Goal: Communication & Community: Answer question/provide support

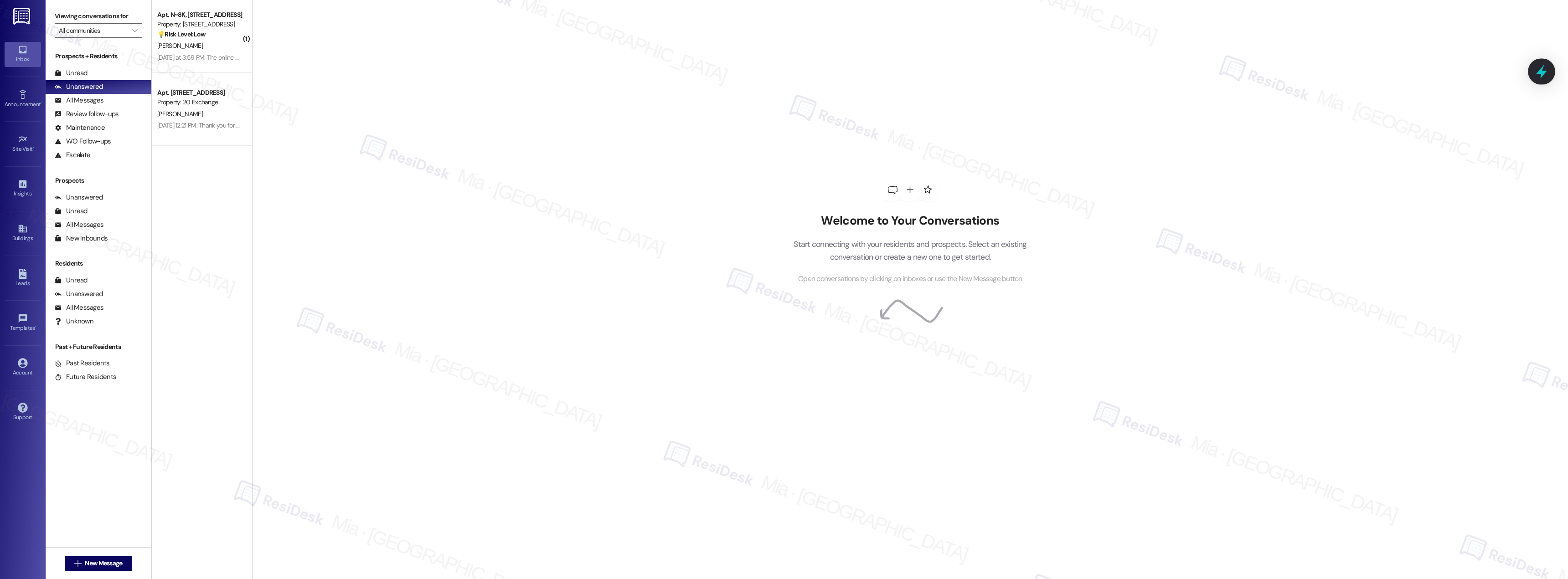
click at [1537, 74] on icon at bounding box center [1541, 71] width 11 height 14
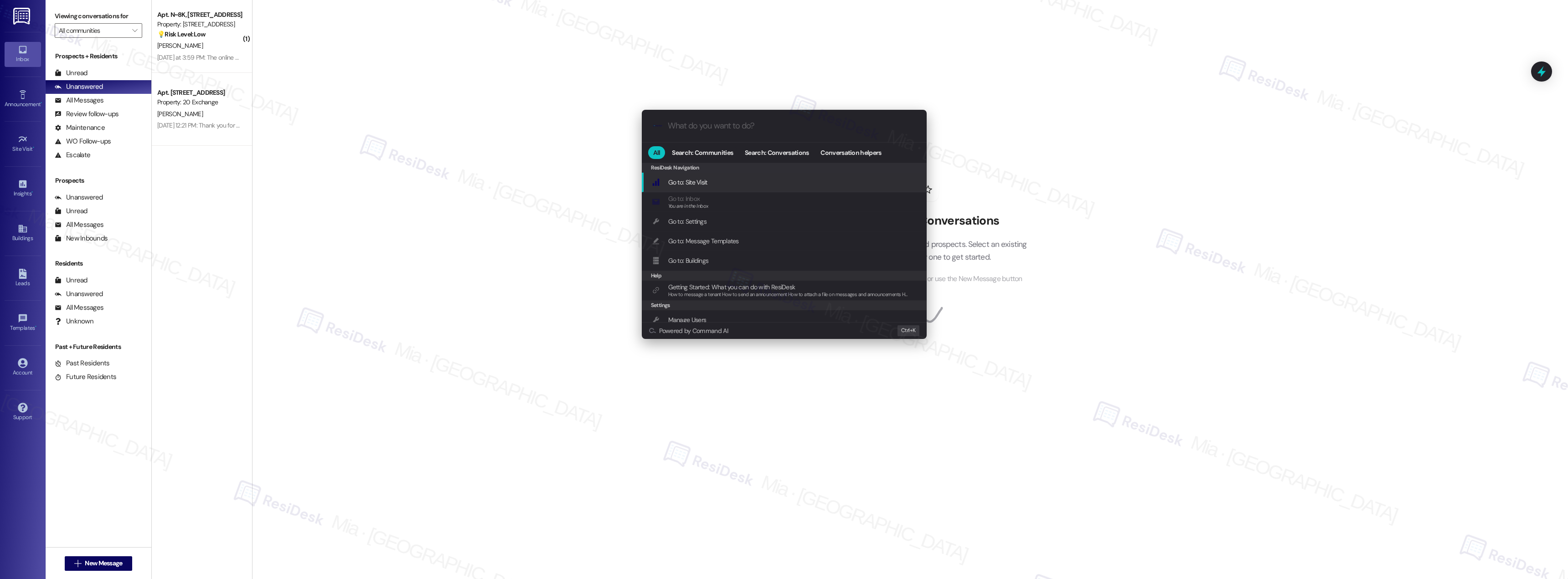
click at [727, 130] on input "What do you want to do?" at bounding box center [791, 126] width 247 height 9
type input "sla"
click at [722, 179] on span "Open Thread SLA Dashboard" at bounding box center [706, 182] width 76 height 9
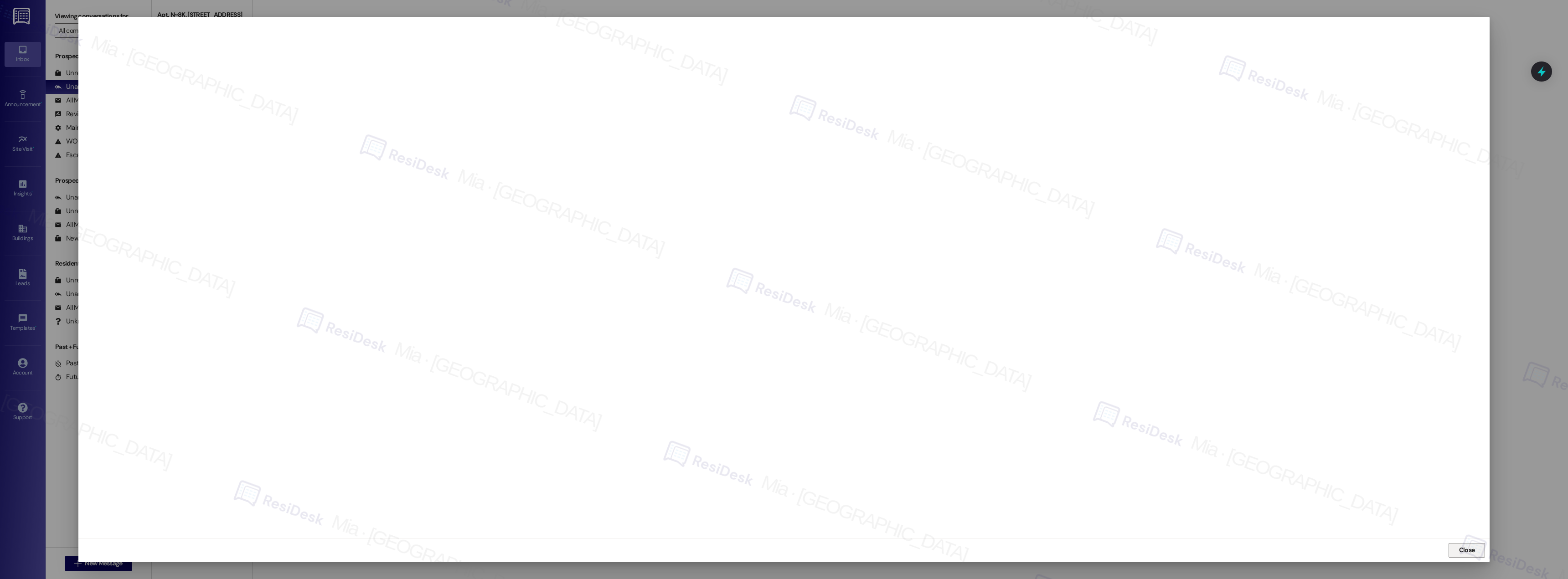
click at [1477, 550] on button "Close" at bounding box center [1467, 550] width 36 height 14
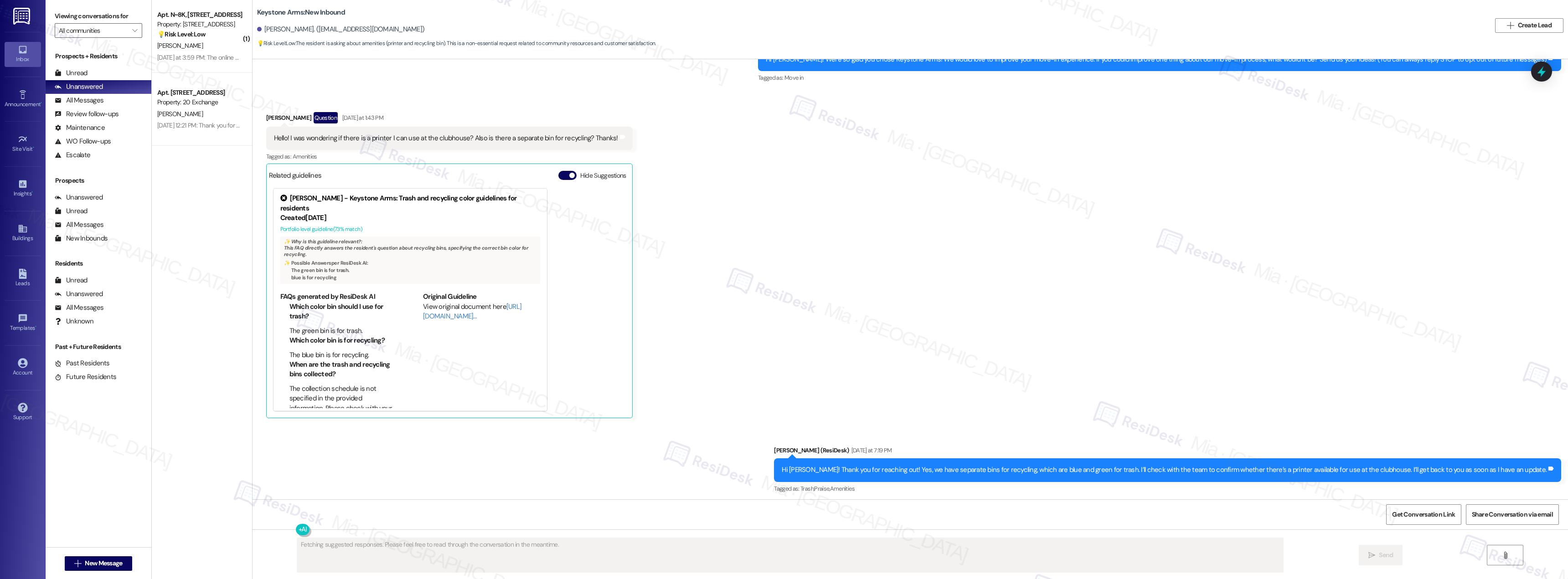
scroll to position [52, 0]
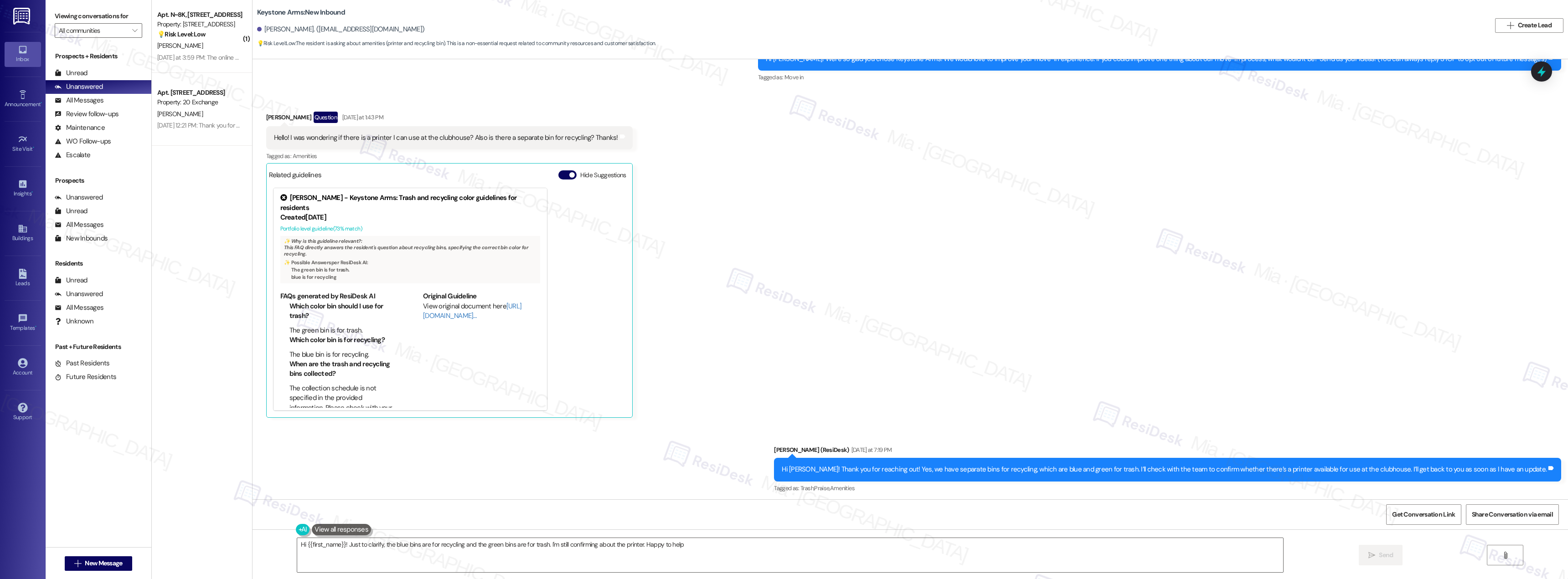
type textarea "Hi {{first_name}}! Just to clarify, the blue bins are for recycling and the gre…"
drag, startPoint x: 1269, startPoint y: 467, endPoint x: 1412, endPoint y: 467, distance: 143.0
click at [1412, 467] on div "Hi Christa! Thank you for reaching out! Yes, we have separate bins for recyclin…" at bounding box center [1164, 469] width 765 height 9
copy div "there’s a printer available for use at the clubhouse."
click at [872, 561] on textarea "Hi {{first_name}}! Just to clarify, the blue bins are for recycling and the gre…" at bounding box center [790, 555] width 986 height 34
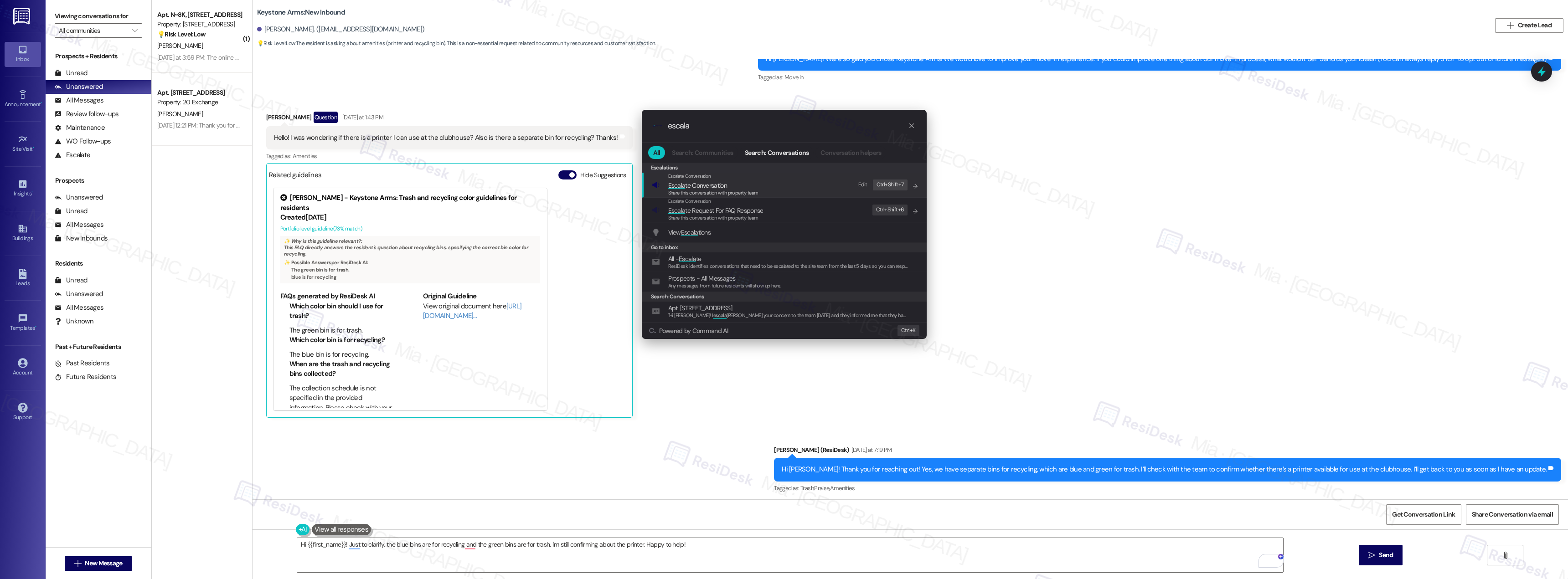
type input "escala"
click at [724, 213] on span "Escala te Request For FAQ Response" at bounding box center [716, 210] width 95 height 9
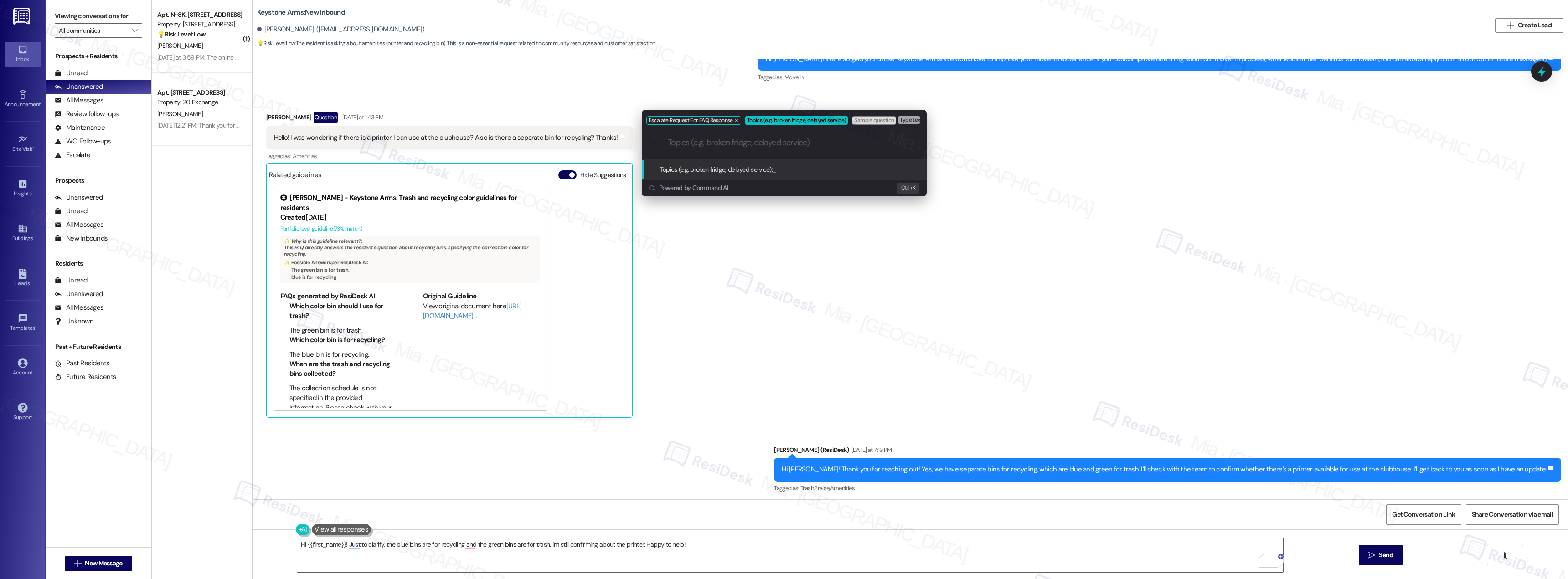
paste input "there’s a printer available for use at the clubhouse."
click at [667, 140] on input "there’s a printer available for use at the clubhouse." at bounding box center [787, 143] width 240 height 9
type input "Resident is asking if there’s a printer available for use at the clubhouse."
click at [716, 121] on span "Escalate Request For FAQ Response" at bounding box center [690, 120] width 84 height 7
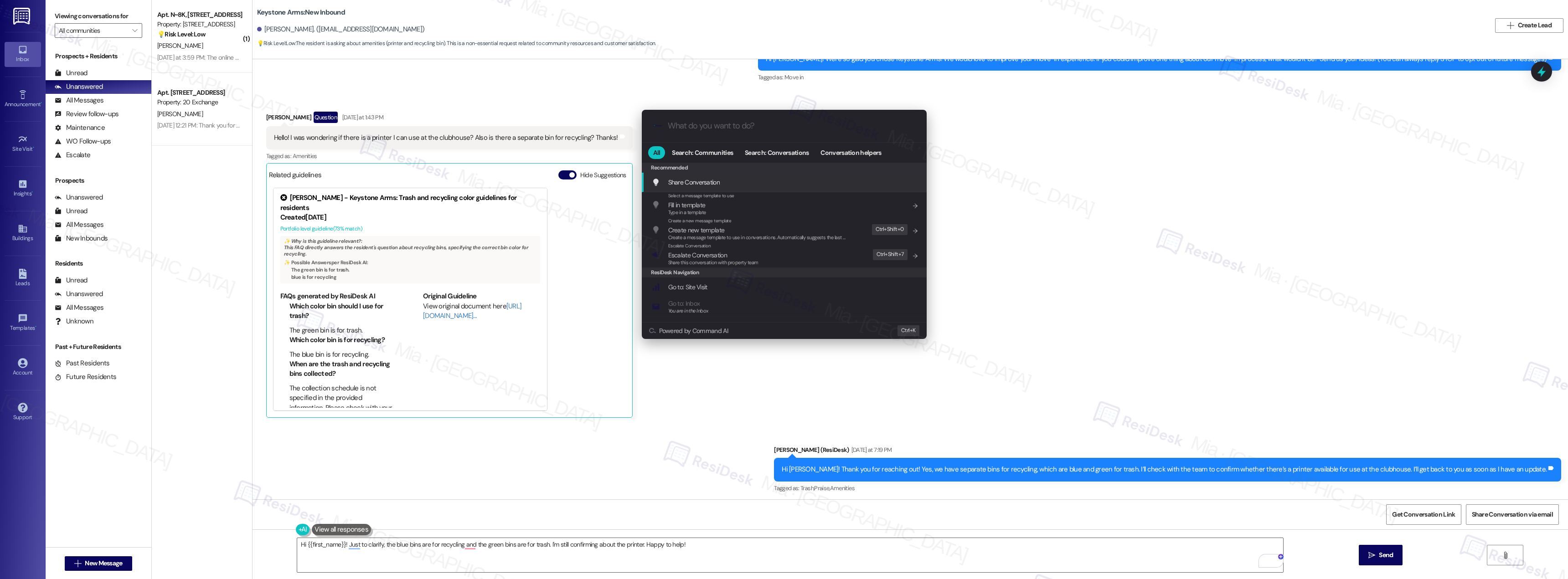
click at [727, 134] on div ".cls-1{fill:#0a055f;}.cls-2{fill:#0cc4c4;} resideskLogoBlueOrange" at bounding box center [784, 126] width 284 height 32
click at [727, 133] on div ".cls-1{fill:#0a055f;}.cls-2{fill:#0cc4c4;} resideskLogoBlueOrange" at bounding box center [784, 126] width 284 height 32
click at [720, 128] on input "What do you want to do?" at bounding box center [791, 126] width 247 height 9
type input "e"
click at [913, 210] on icon "List of options" at bounding box center [915, 211] width 7 height 7
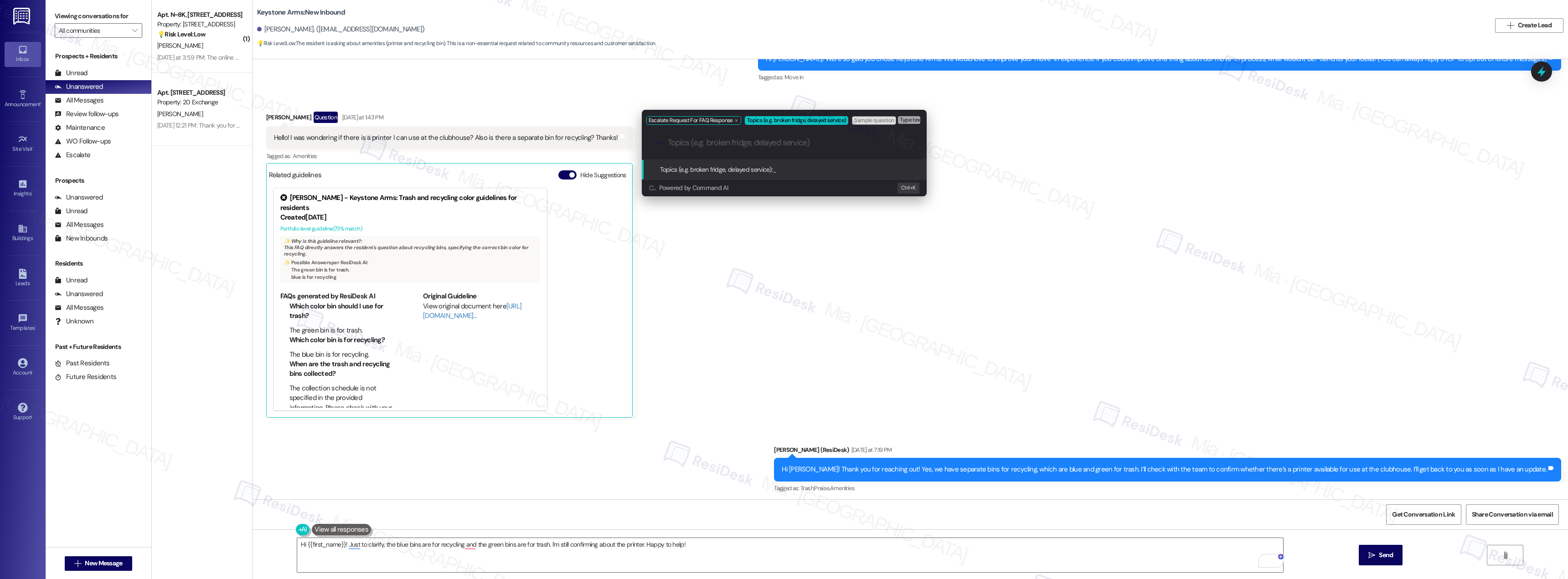
paste input "there’s a printer available for use at the clubhouse."
click at [668, 143] on input "there’s a printer available for use at the clubhouse." at bounding box center [787, 143] width 240 height 9
type input "resident is asking if there’s a printer available for use at the clubhouse."
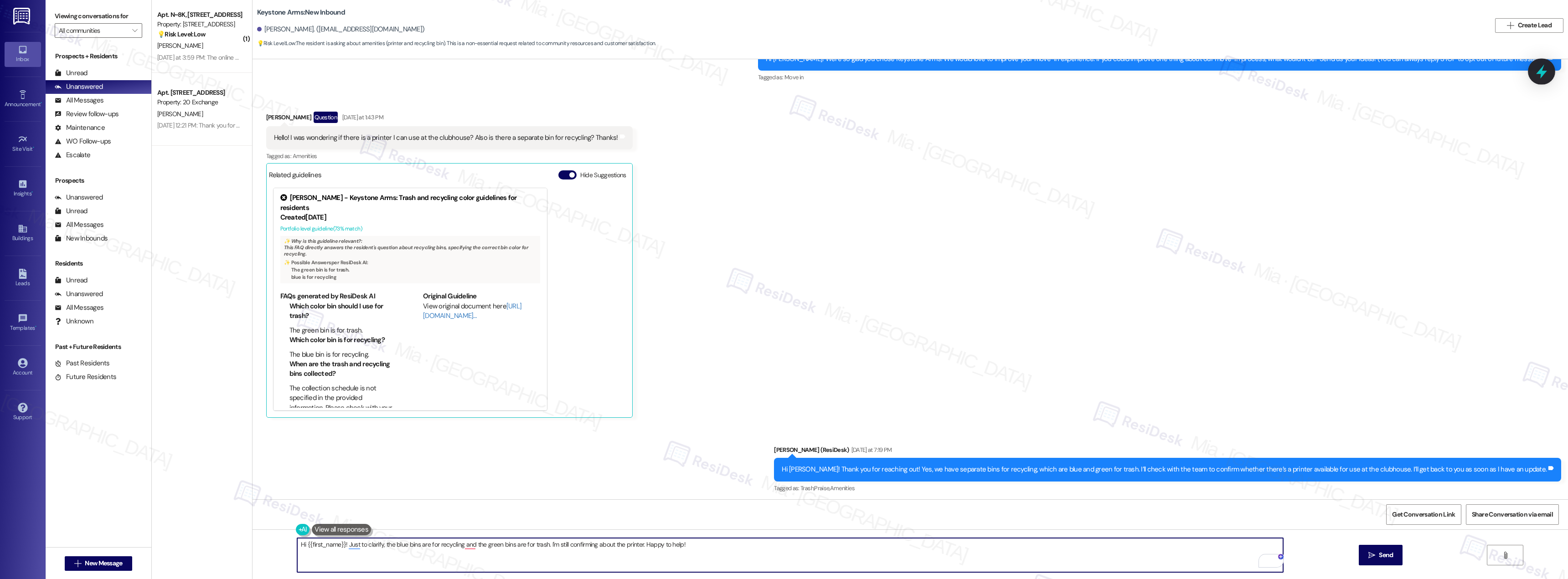
click at [1541, 74] on icon at bounding box center [1541, 71] width 11 height 14
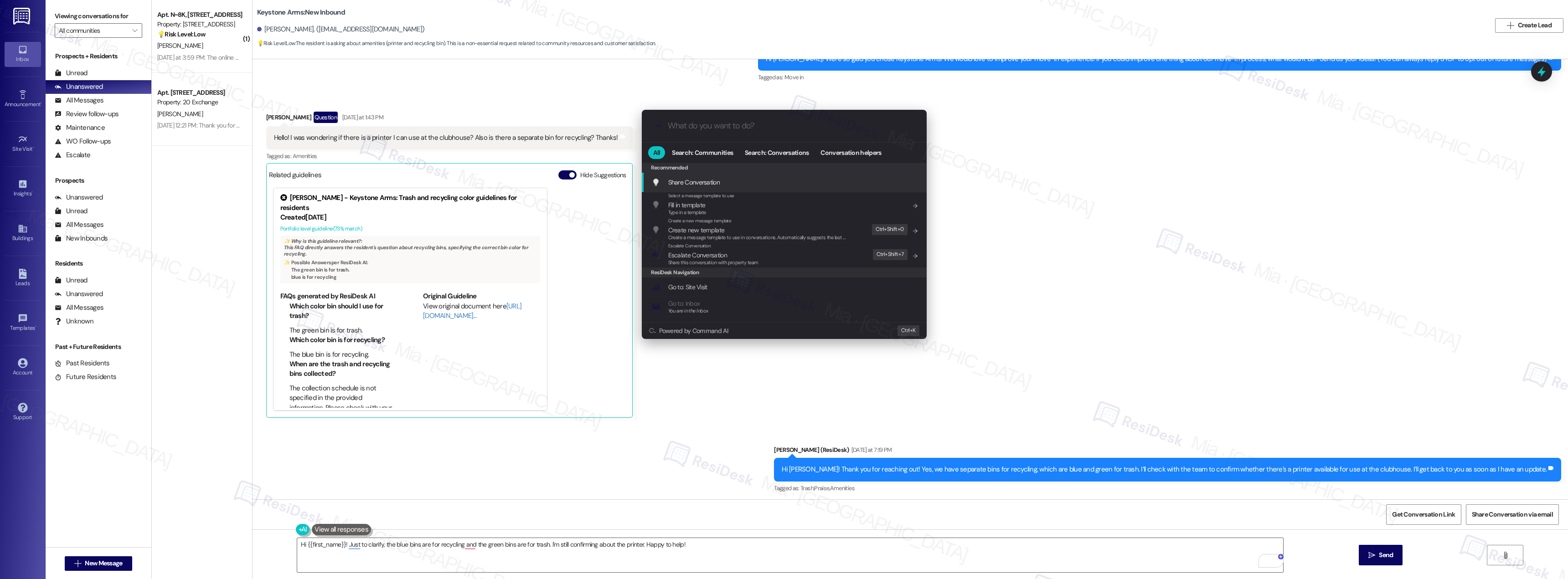
click at [772, 136] on div ".cls-1{fill:#0a055f;}.cls-2{fill:#0cc4c4;} resideskLogoBlueOrange" at bounding box center [784, 126] width 284 height 32
click at [687, 125] on input "What do you want to do?" at bounding box center [791, 126] width 247 height 9
type input "es"
click at [676, 209] on span "Es calate Request For FAQ Response" at bounding box center [716, 210] width 95 height 9
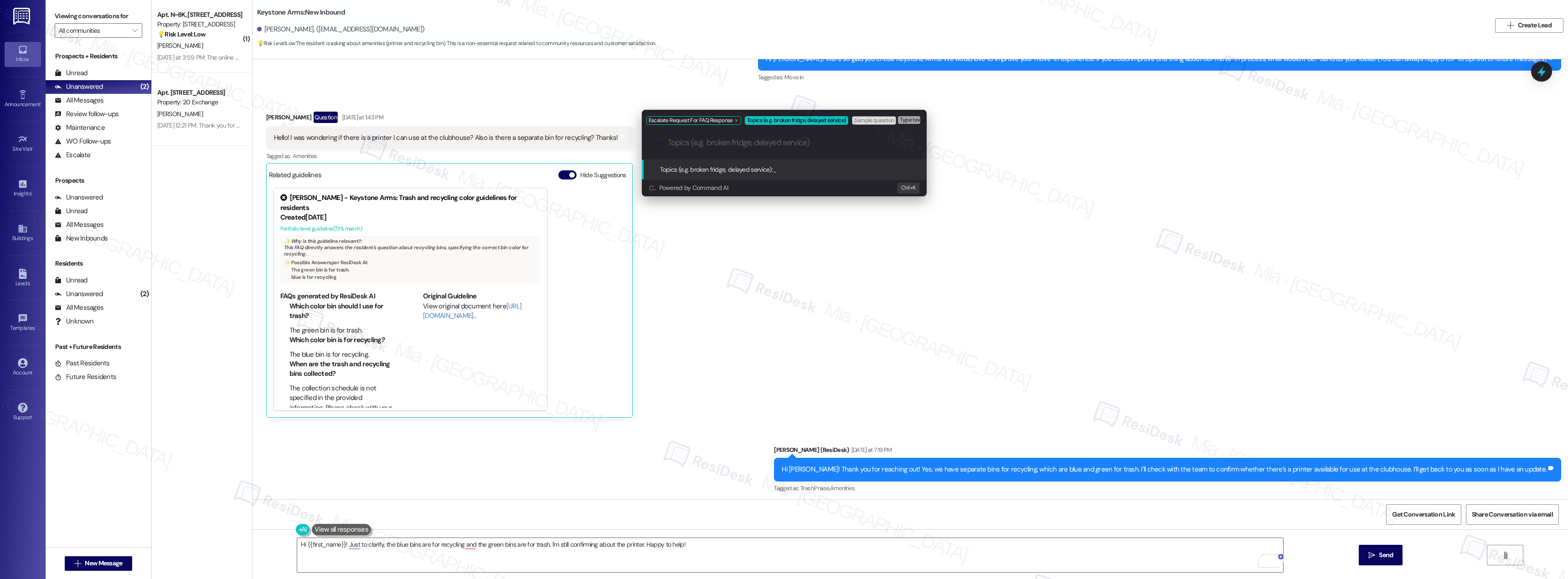
paste input "there’s a printer available for use at the clubhouse."
click at [666, 141] on div ".cls-1{fill:#0a055f;}.cls-2{fill:#0cc4c4;} resideskLogoBlueOrange there’s a pri…" at bounding box center [784, 143] width 284 height 32
click at [671, 142] on input "there’s a printer available for use at the clubhouse." at bounding box center [787, 143] width 240 height 9
click at [667, 145] on input "there’s a printer available for use at the clubhouse." at bounding box center [787, 143] width 240 height 9
type input "resident is asking if there’s a printer available for use at the clubhouse."
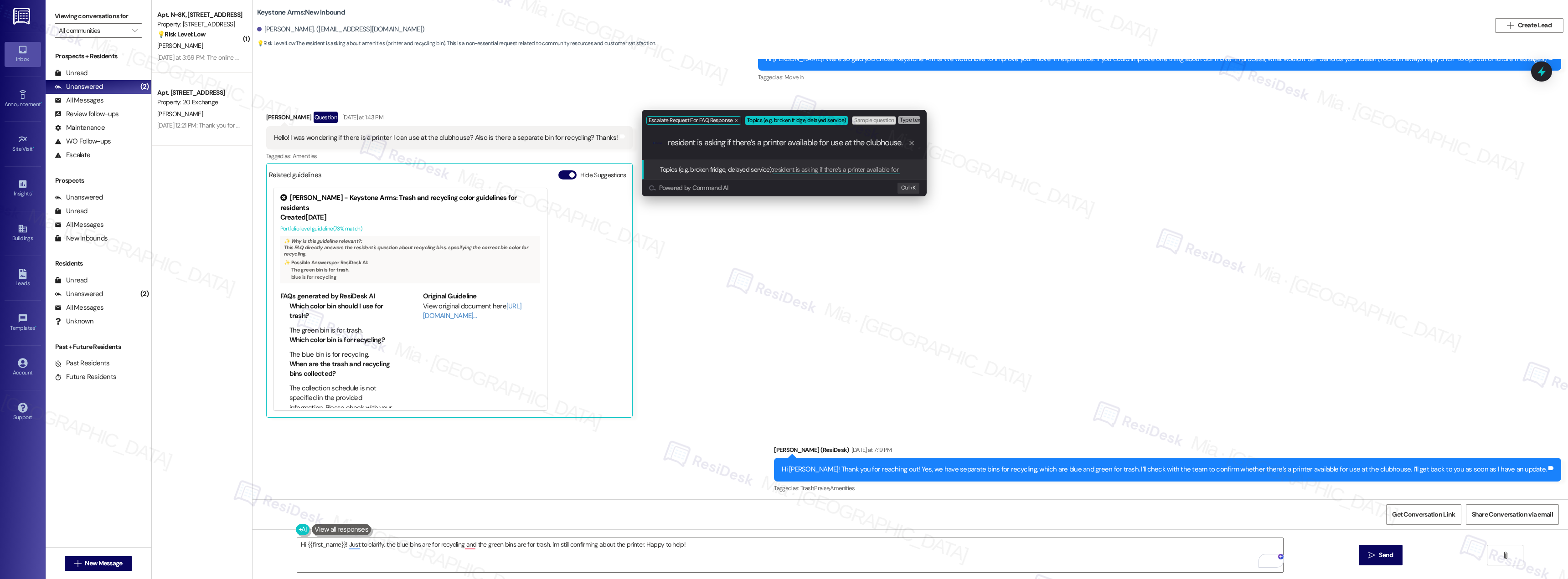
click at [690, 118] on span "Escalate Request For FAQ Response" at bounding box center [690, 120] width 84 height 7
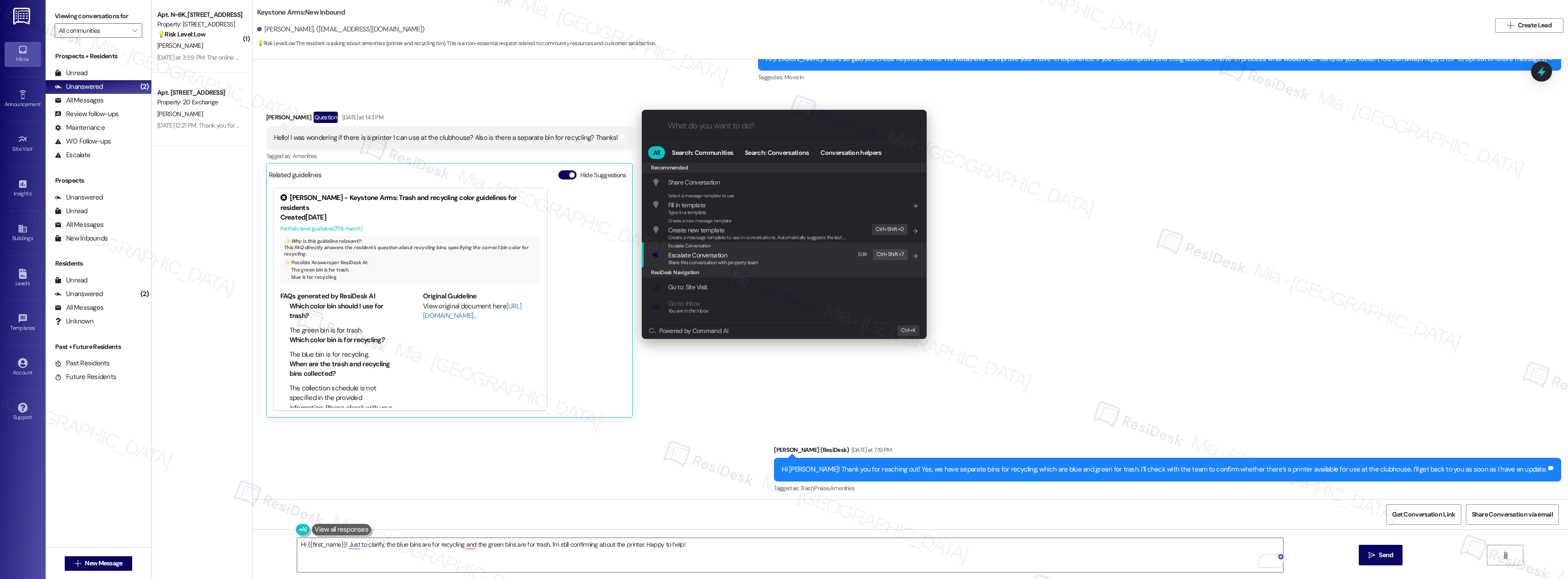
click at [556, 473] on div ".cls-1{fill:#0a055f;}.cls-2{fill:#0cc4c4;} resideskLogoBlueOrange All Search: C…" at bounding box center [784, 289] width 1568 height 579
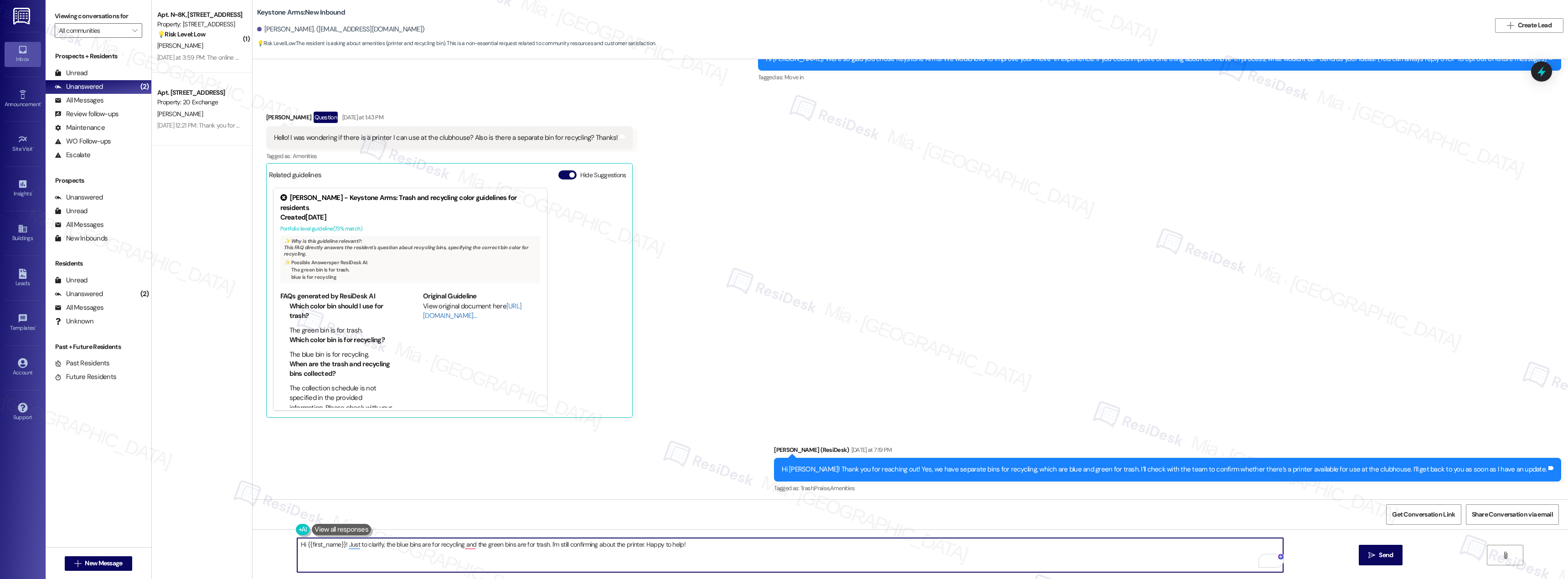
scroll to position [0, 0]
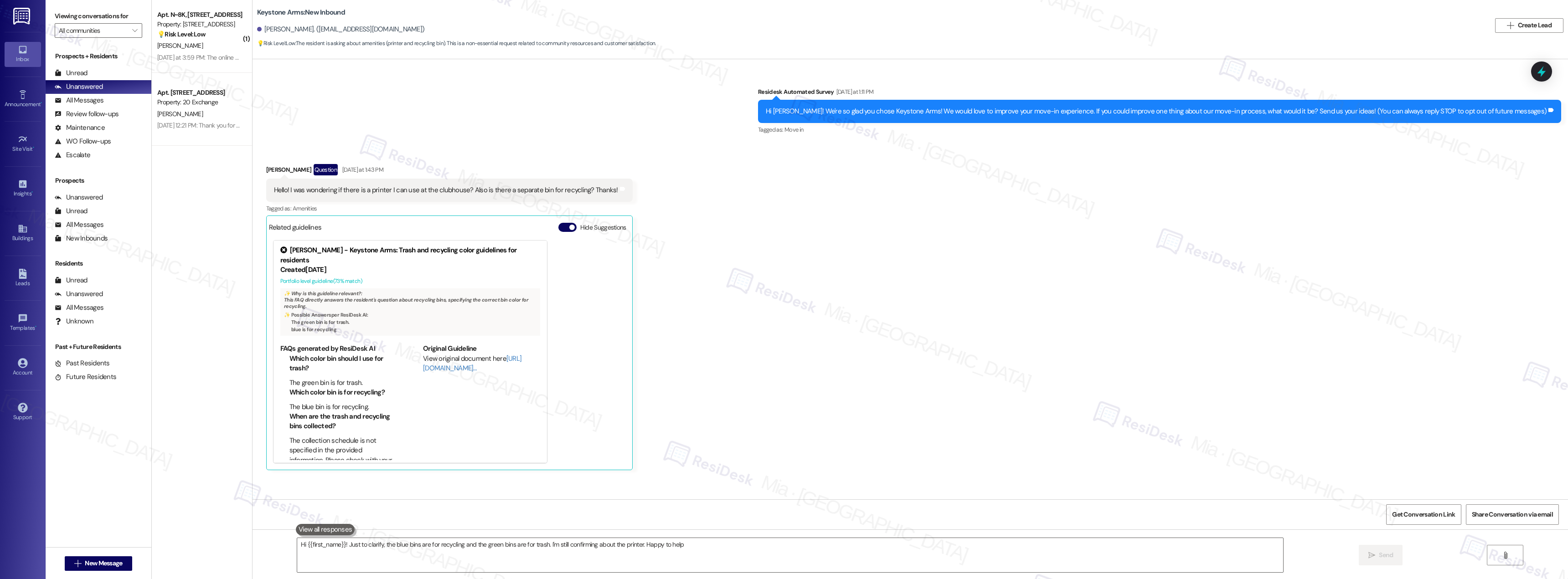
type textarea "Hi {{first_name}}! Just to clarify, the blue bins are for recycling and the gre…"
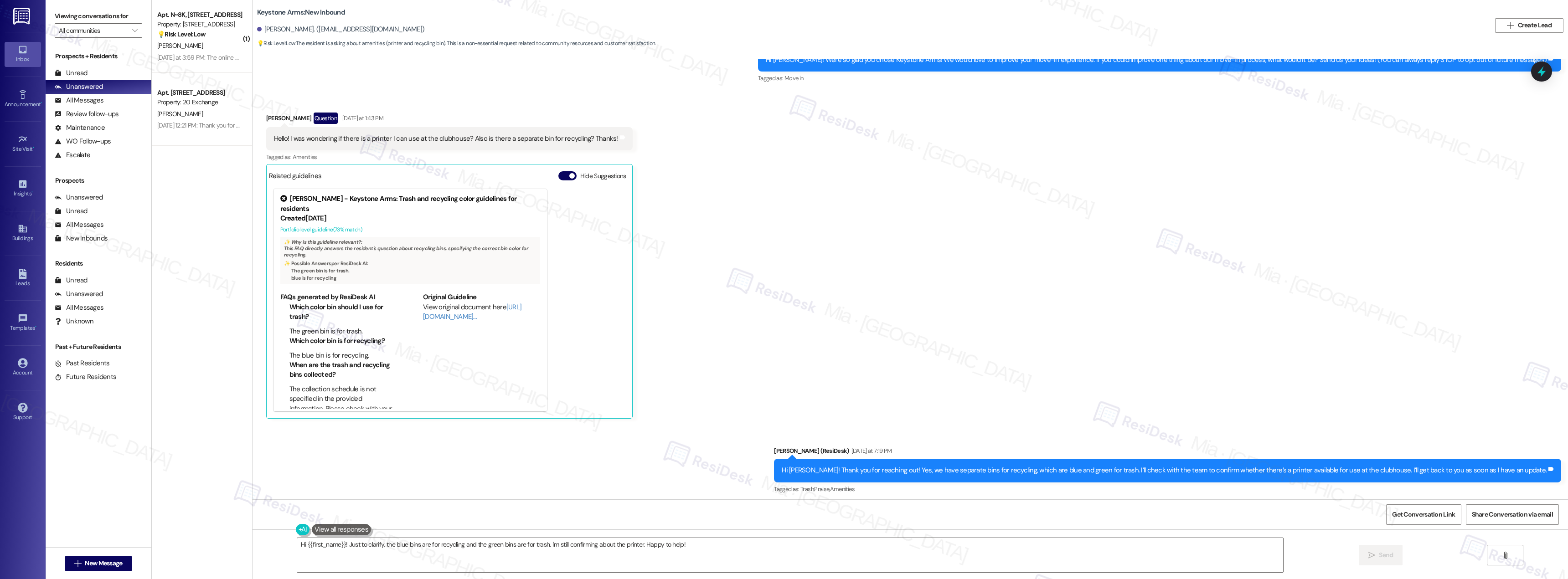
scroll to position [52, 0]
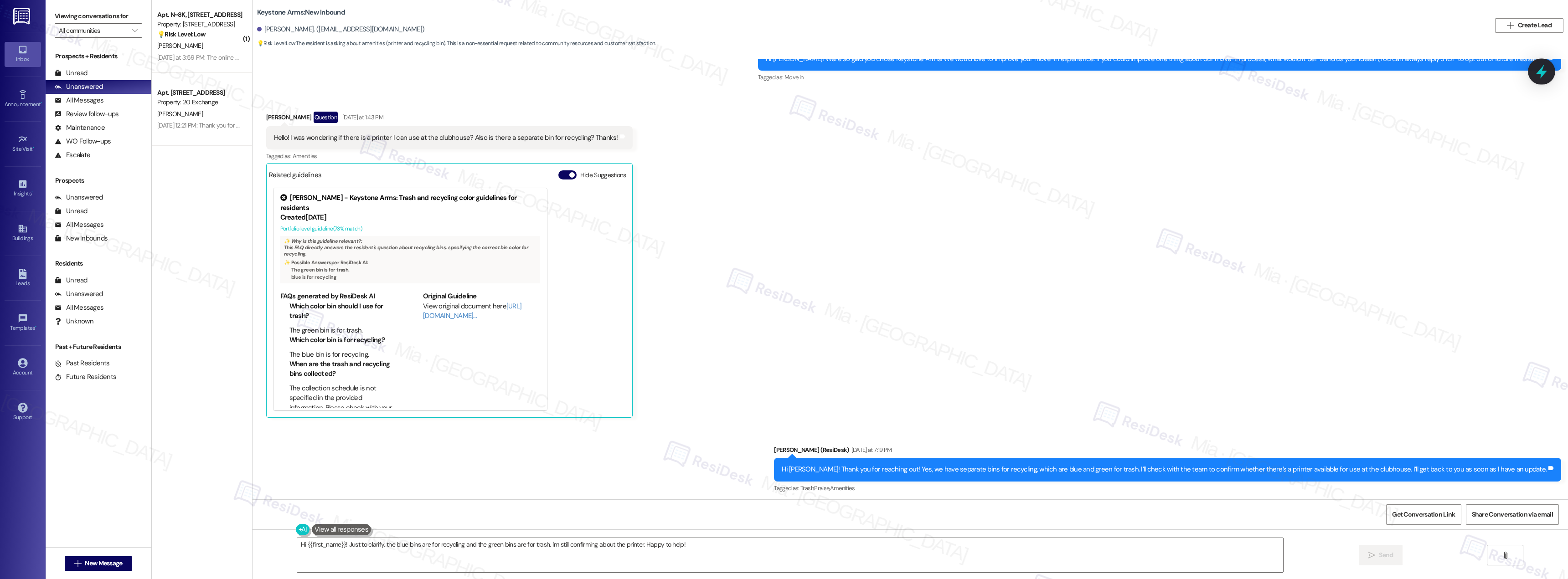
click at [1542, 75] on icon at bounding box center [1541, 71] width 11 height 14
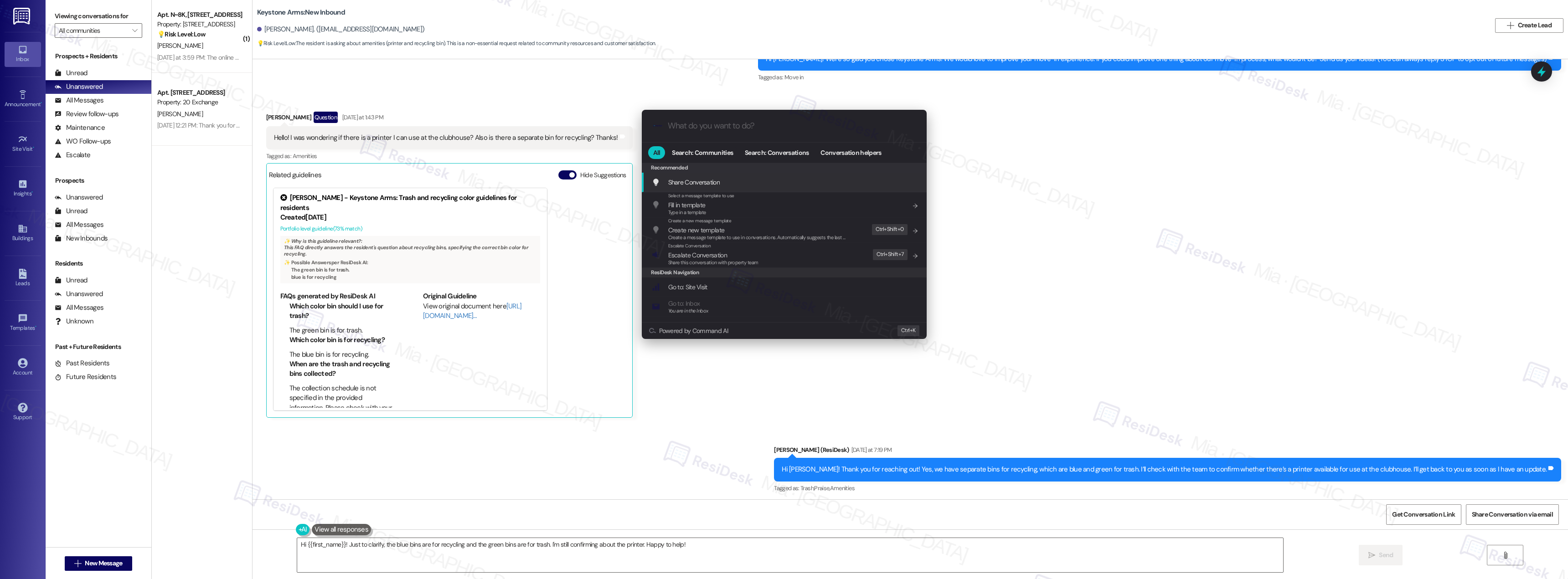
click at [746, 129] on input "What do you want to do?" at bounding box center [791, 126] width 247 height 9
type input "escala"
click at [738, 208] on span "Escala te Request For FAQ Response" at bounding box center [716, 210] width 95 height 9
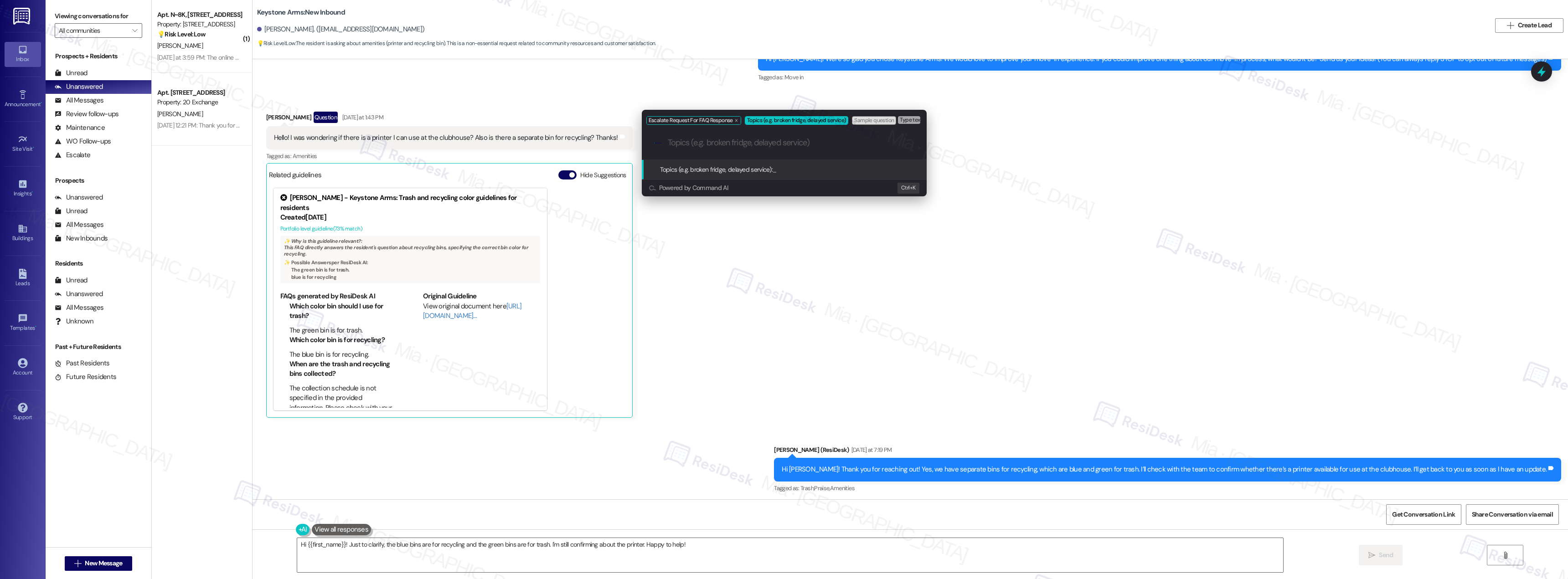
click at [747, 145] on input "Topics (e.g. broken fridge, delayed service)" at bounding box center [791, 143] width 247 height 9
paste input "there’s a printer available for use at the clubhouse."
click at [665, 141] on div ".cls-1{fill:#0a055f;}.cls-2{fill:#0cc4c4;} resideskLogoBlueOrange there’s a pri…" at bounding box center [784, 143] width 284 height 32
click at [670, 142] on input "there’s a printer available for use at the clubhouse." at bounding box center [787, 143] width 240 height 9
click at [669, 141] on input "there’s a printer available for use at the clubhouse." at bounding box center [787, 143] width 240 height 9
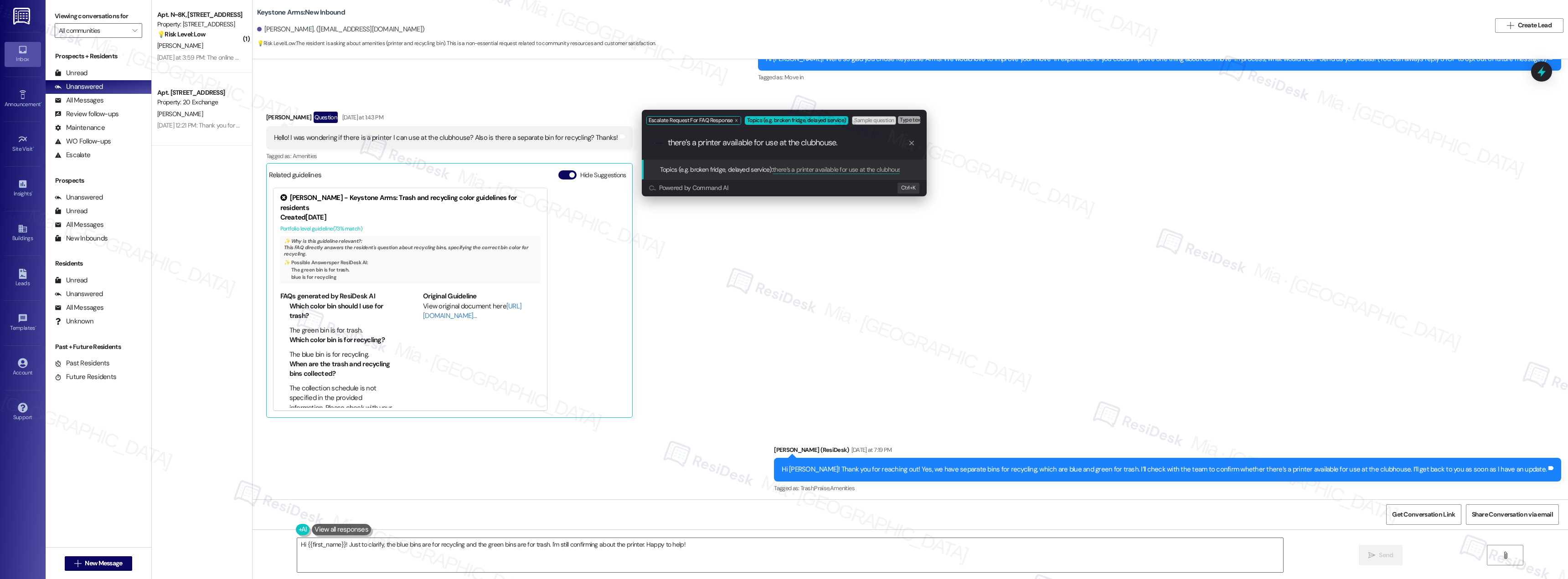
click at [668, 143] on input "there’s a printer available for use at the clubhouse." at bounding box center [787, 143] width 240 height 9
type input "resident is asking there’s a printer available for use at the clubhouse."
click at [900, 145] on input "resident is asking there’s a printer available for use at the clubhouse." at bounding box center [787, 143] width 240 height 9
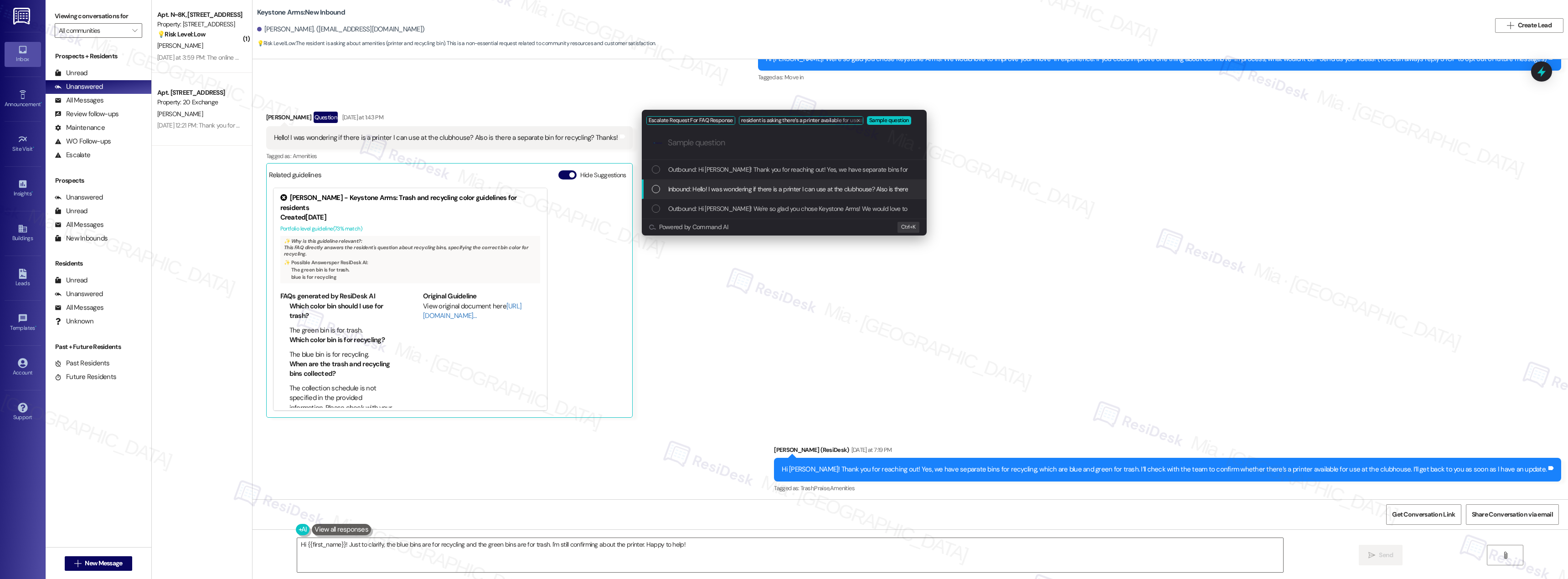
click at [656, 188] on div "List of options" at bounding box center [656, 189] width 9 height 9
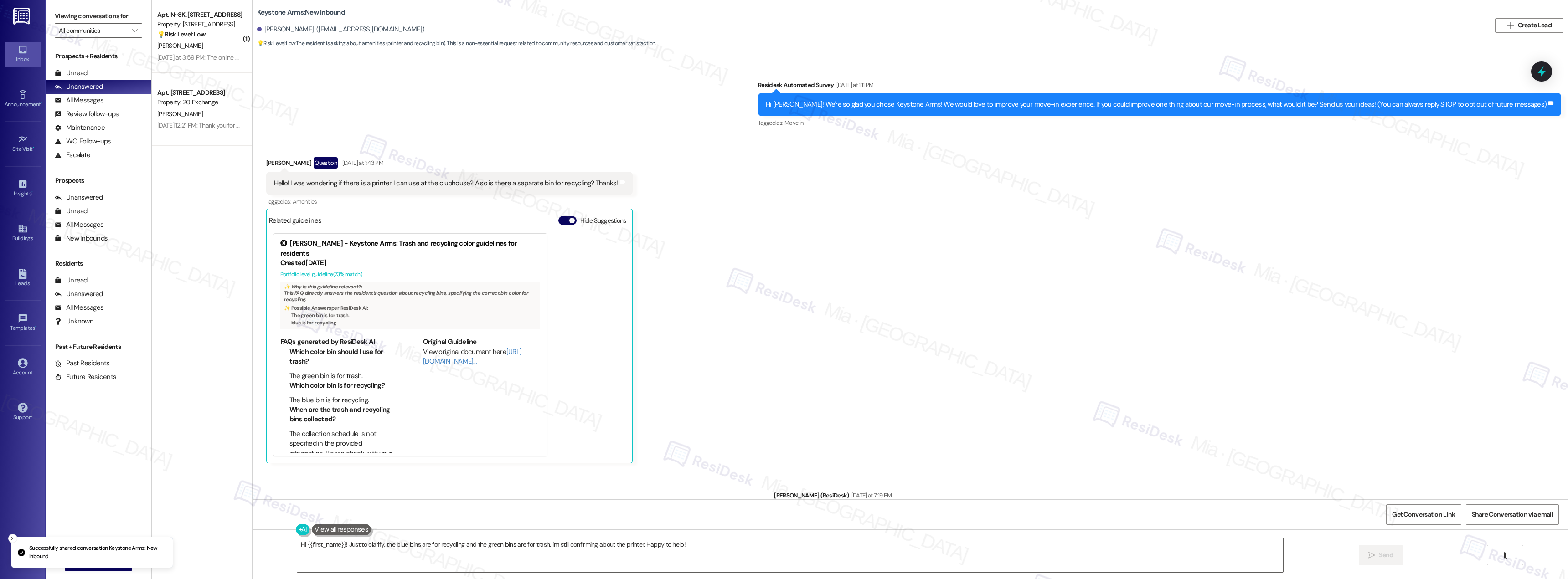
scroll to position [0, 0]
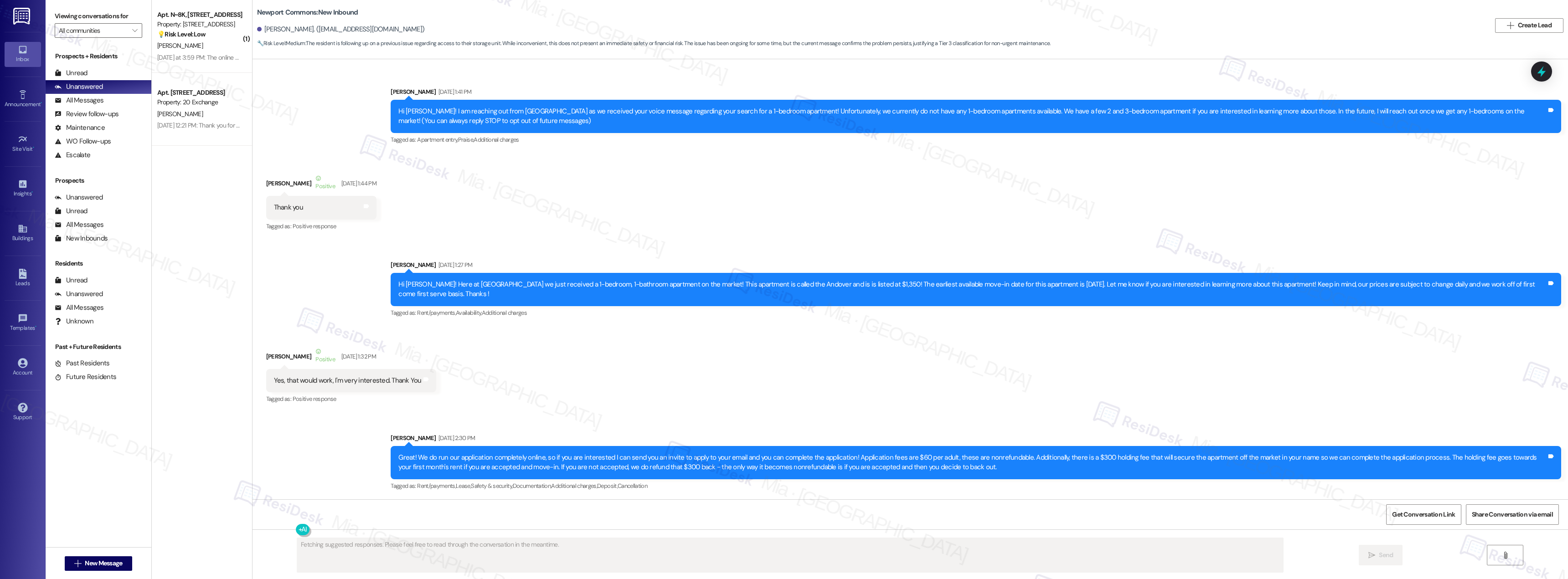
scroll to position [14652, 0]
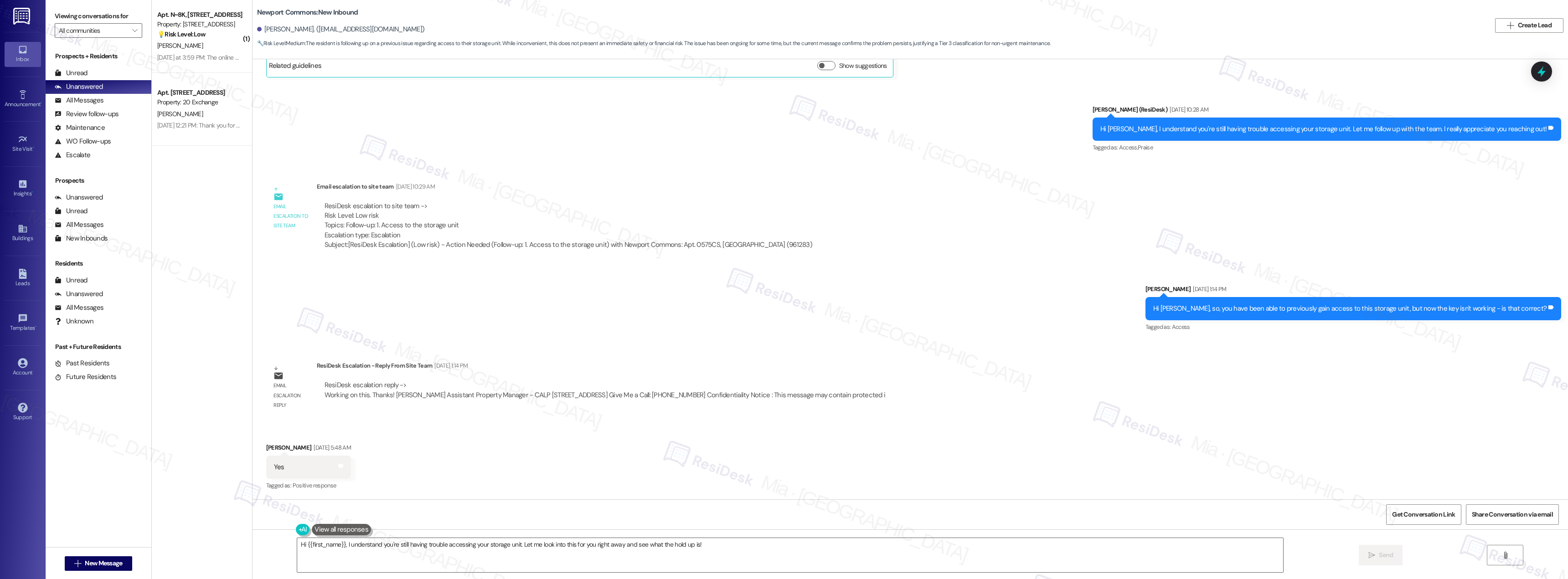
drag, startPoint x: 392, startPoint y: 396, endPoint x: 898, endPoint y: 396, distance: 506.0
click at [893, 396] on div "ResiDesk escalation reply -> Working on this. Thanks! Amy Haberstroh Assistant …" at bounding box center [605, 389] width 576 height 33
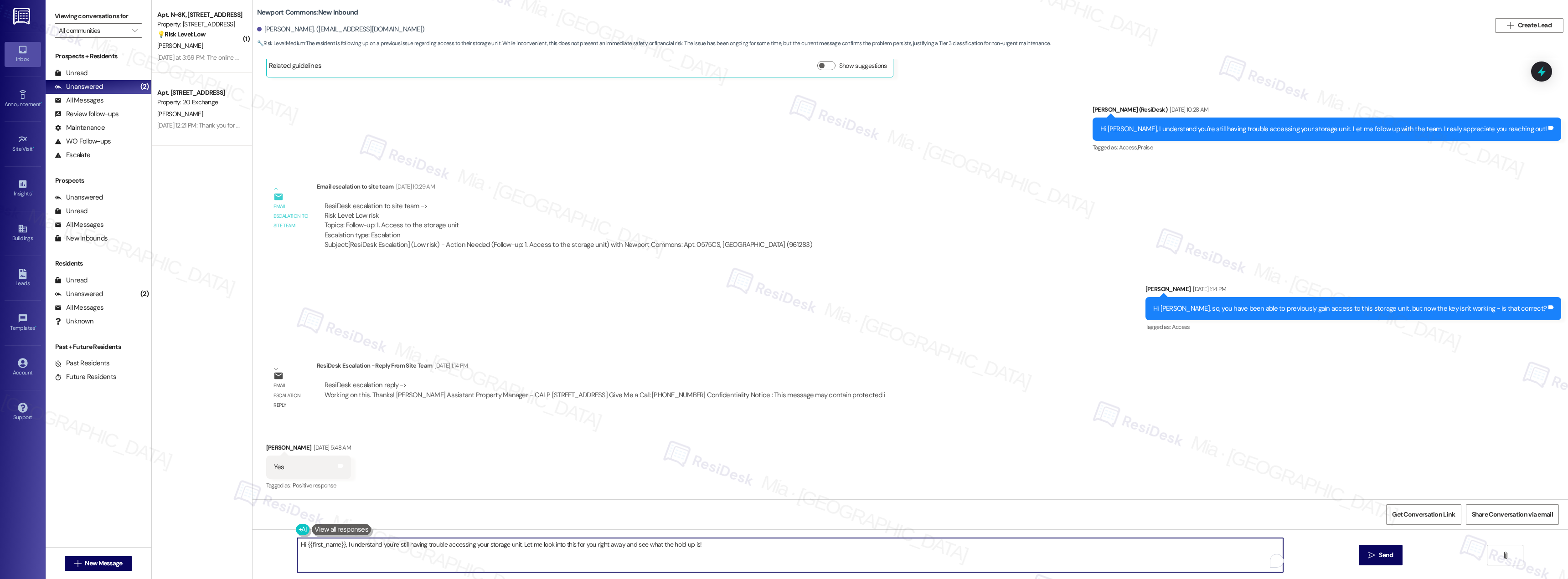
drag, startPoint x: 703, startPoint y: 546, endPoint x: 290, endPoint y: 547, distance: 413.0
click at [297, 547] on textarea "Hi {{first_name}}, I understand you're still having trouble accessing your stor…" at bounding box center [790, 555] width 986 height 34
paste textarea "Good morning, Jody! Were you able to access the storage unit already?"
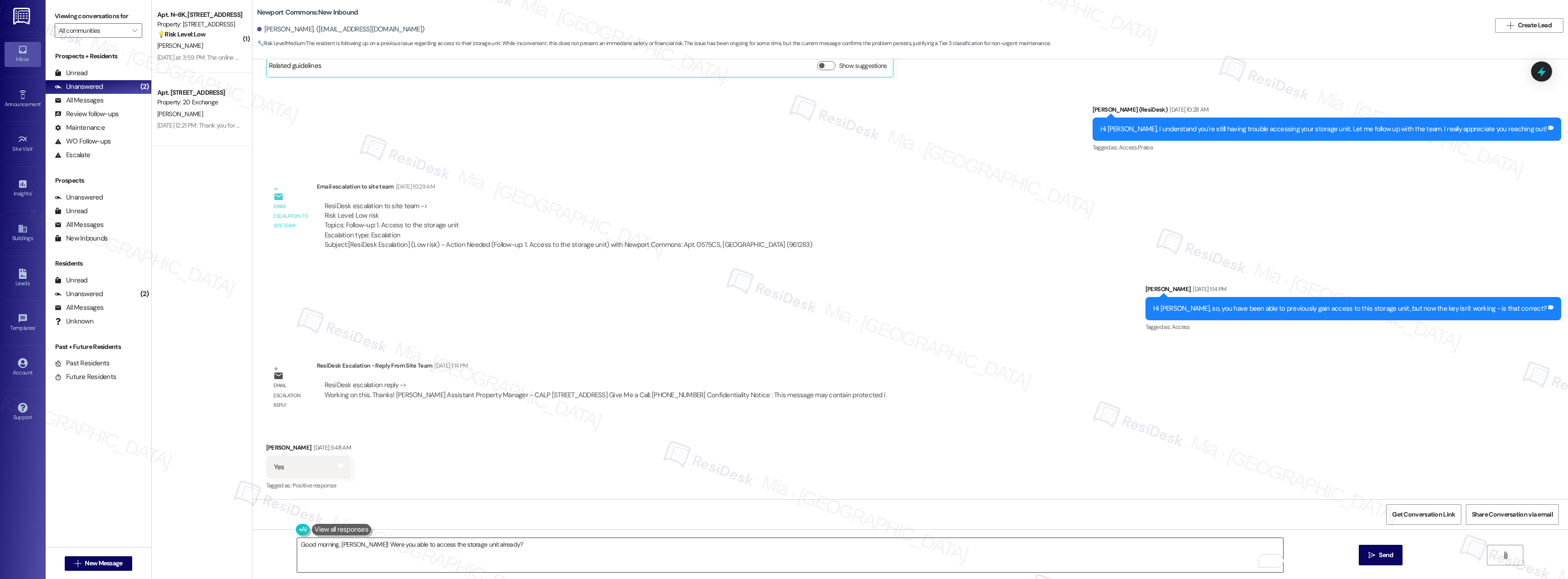
click at [536, 544] on textarea "Good morning, Jody! Were you able to access the storage unit already?" at bounding box center [790, 555] width 986 height 34
paste textarea "Please let me know, and I’ll be happy to follow up if needed."
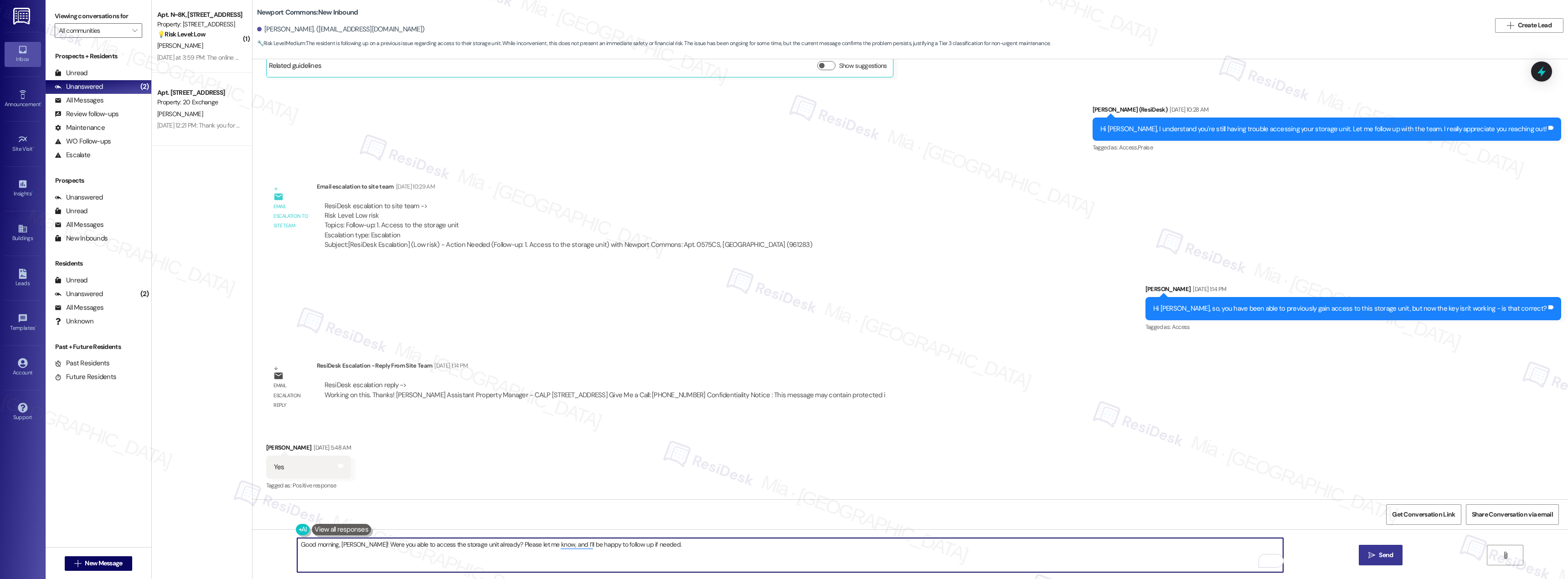
type textarea "Good morning, Jody! Were you able to access the storage unit already? Please le…"
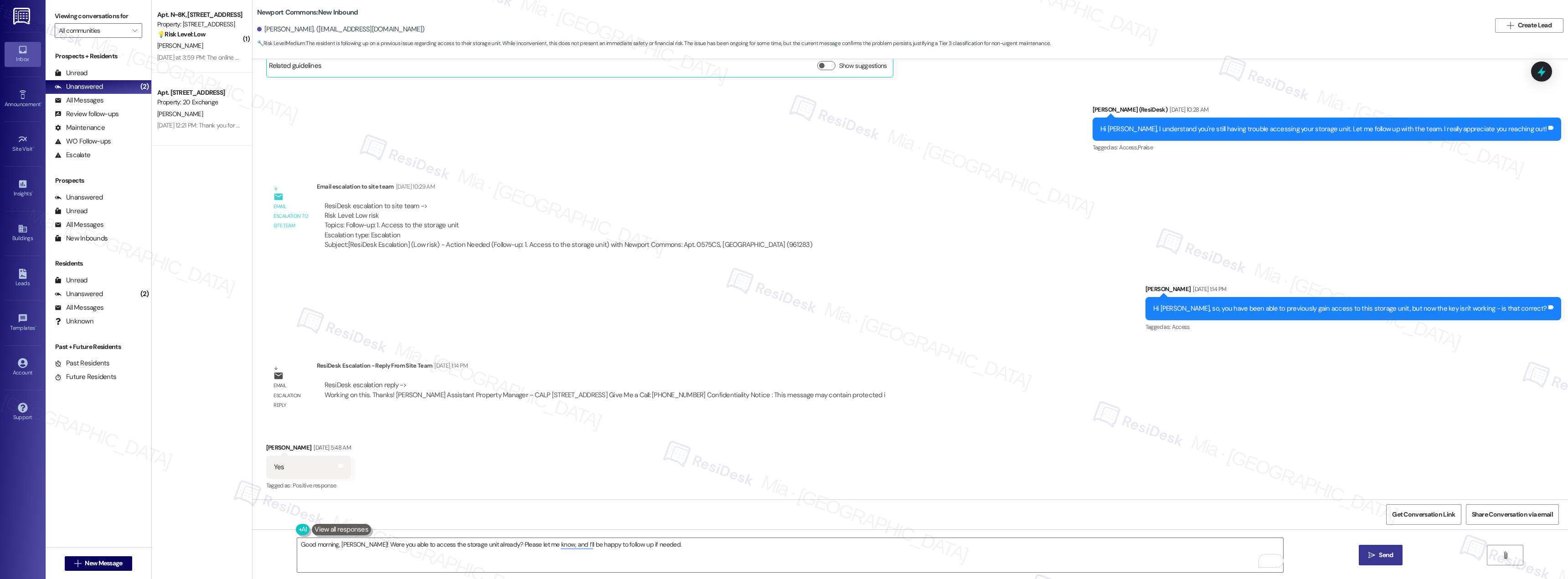
click at [1382, 553] on span "Send" at bounding box center [1385, 555] width 14 height 9
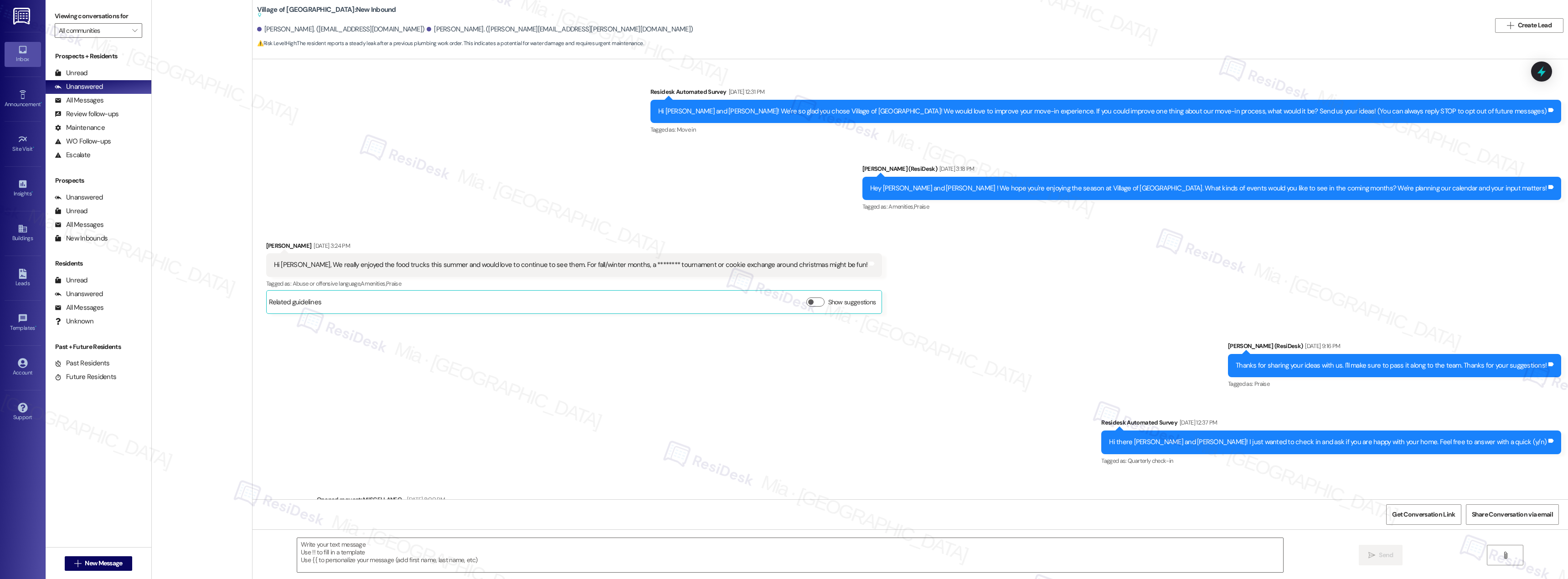
scroll to position [4665, 0]
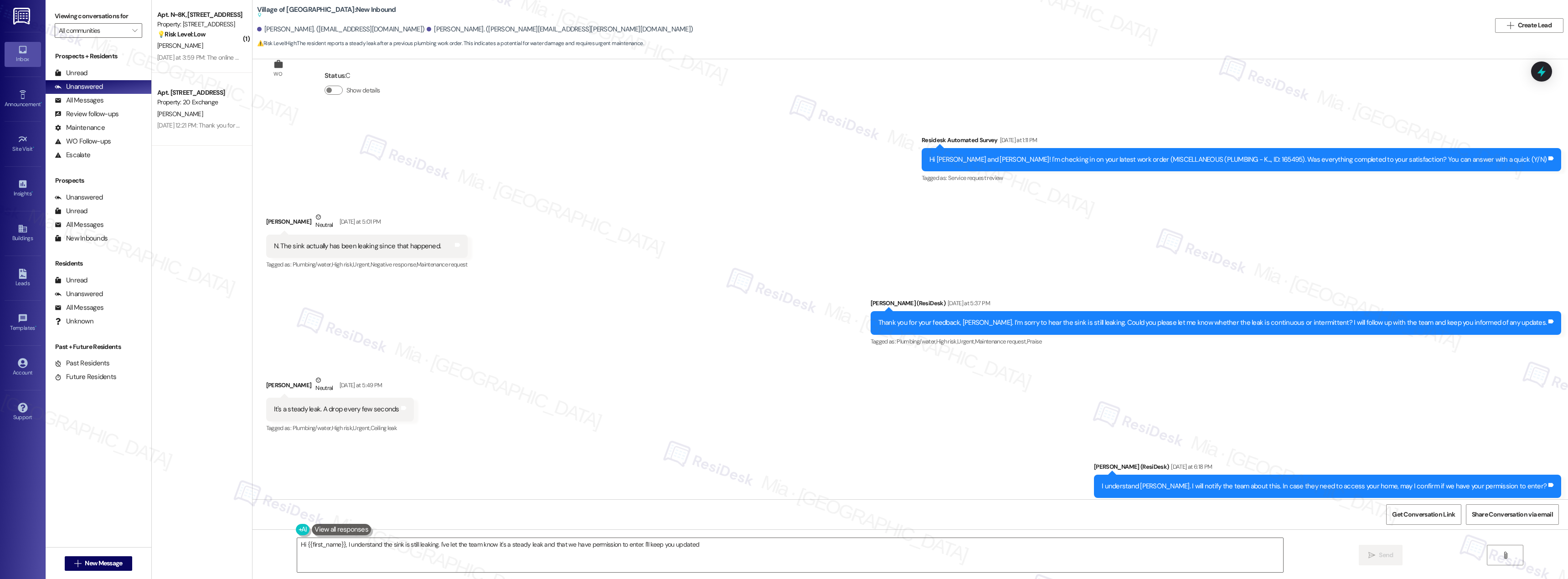
type textarea "Hi {{first_name}}, I understand the sink is still leaking. I've let the team kn…"
click at [1547, 77] on icon at bounding box center [1541, 71] width 15 height 15
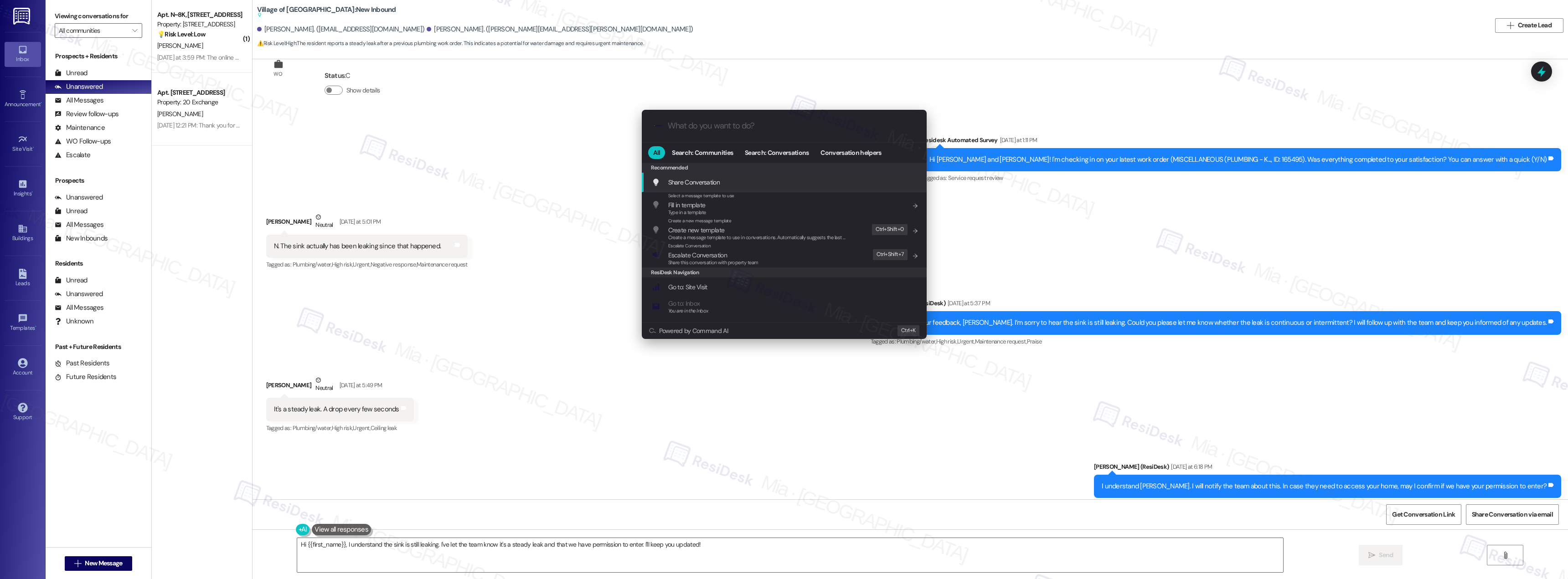
click at [701, 122] on input "What do you want to do?" at bounding box center [791, 126] width 247 height 9
type input "escala"
click at [913, 127] on icon "progress bar" at bounding box center [911, 125] width 5 height 5
click at [517, 131] on div ".cls-1{fill:#0a055f;}.cls-2{fill:#0cc4c4;} resideskLogoBlueOrange All Search: C…" at bounding box center [784, 289] width 1568 height 579
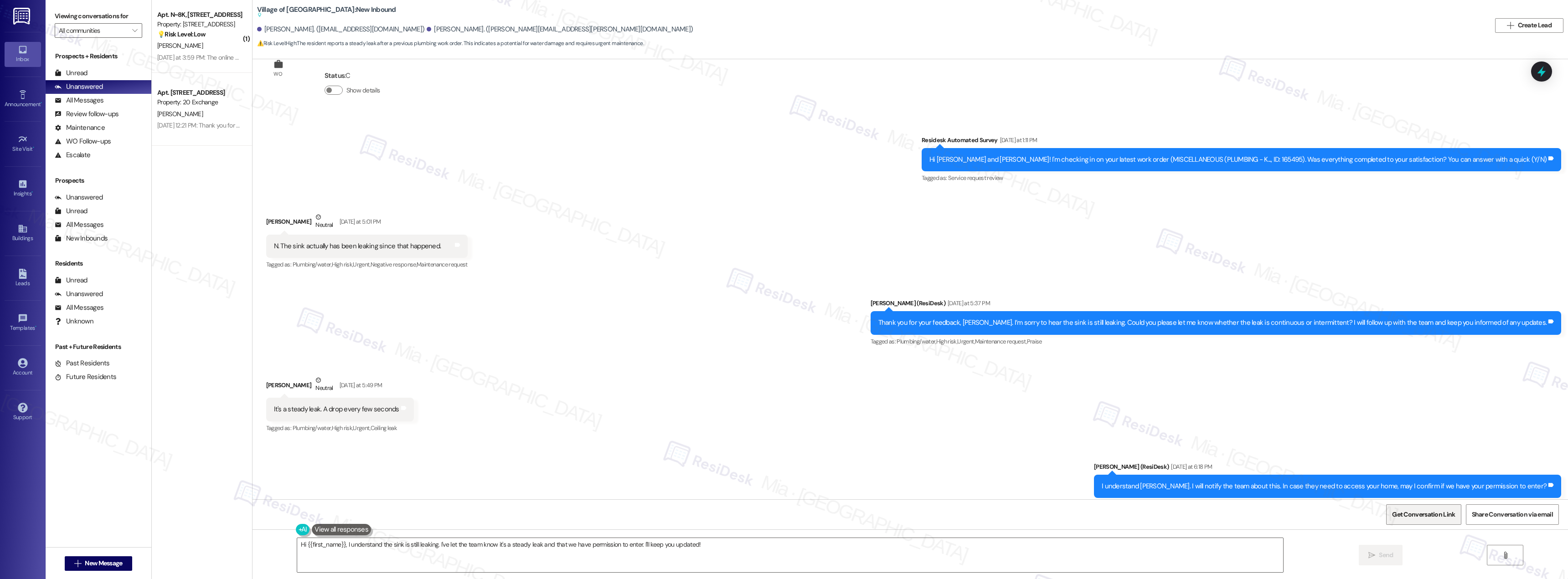
click at [1416, 509] on span "Get Conversation Link" at bounding box center [1423, 515] width 66 height 20
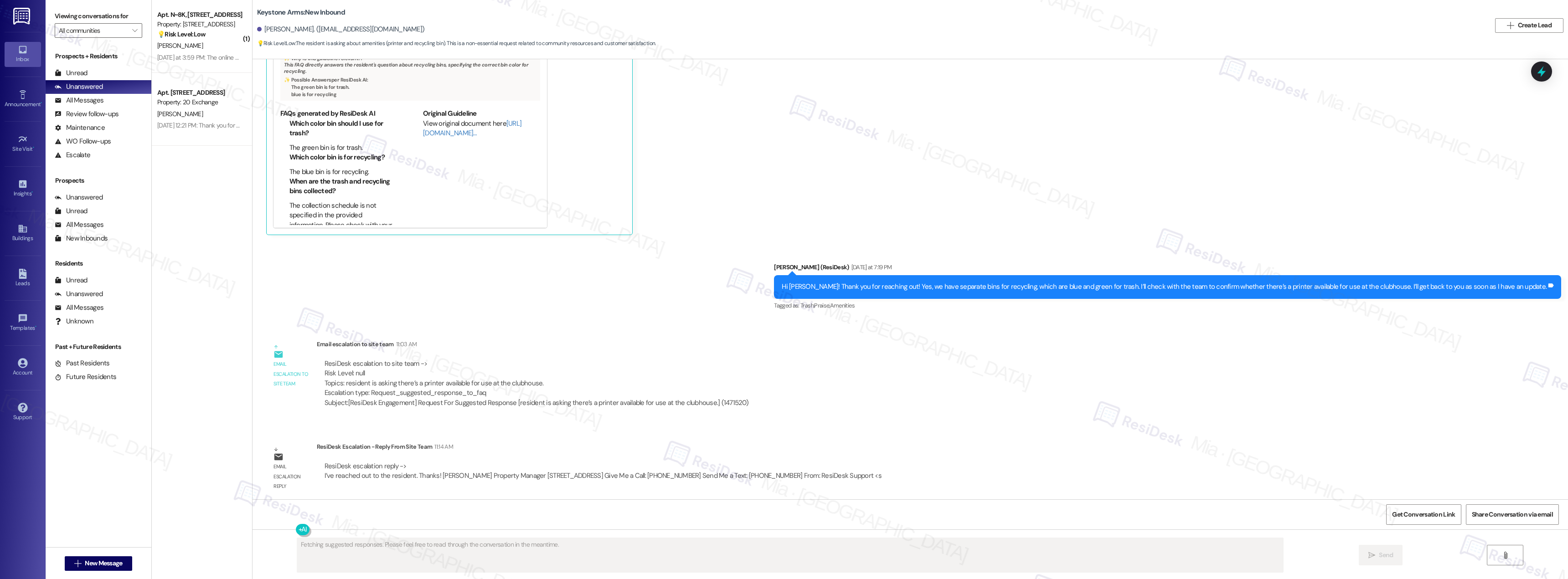
scroll to position [237, 0]
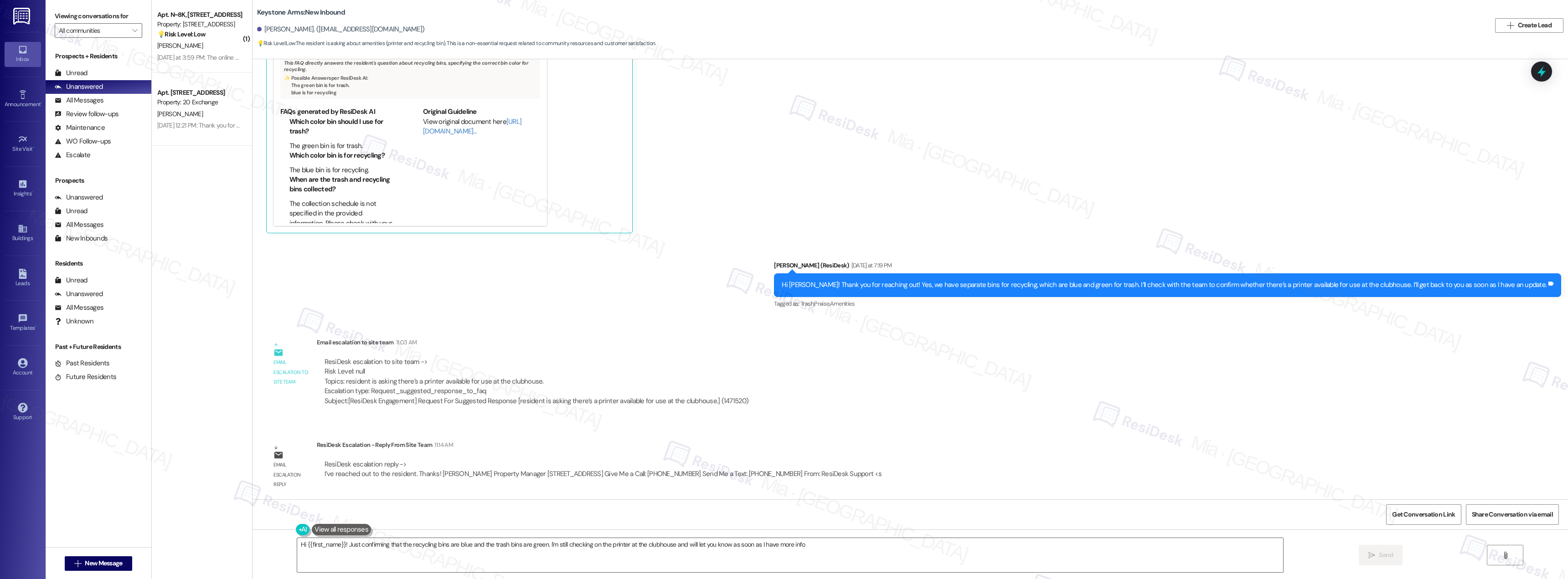
type textarea "Hi {{first_name}}! Just confirming that the recycling bins are blue and the tra…"
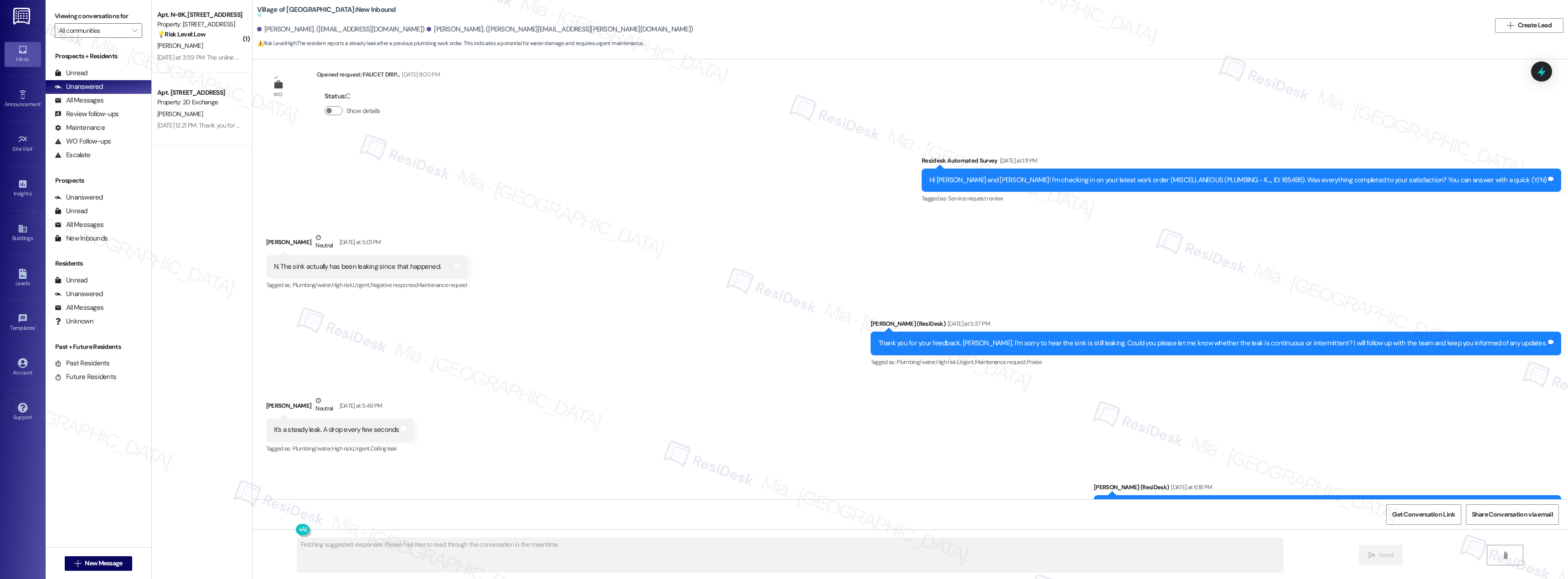
scroll to position [4665, 0]
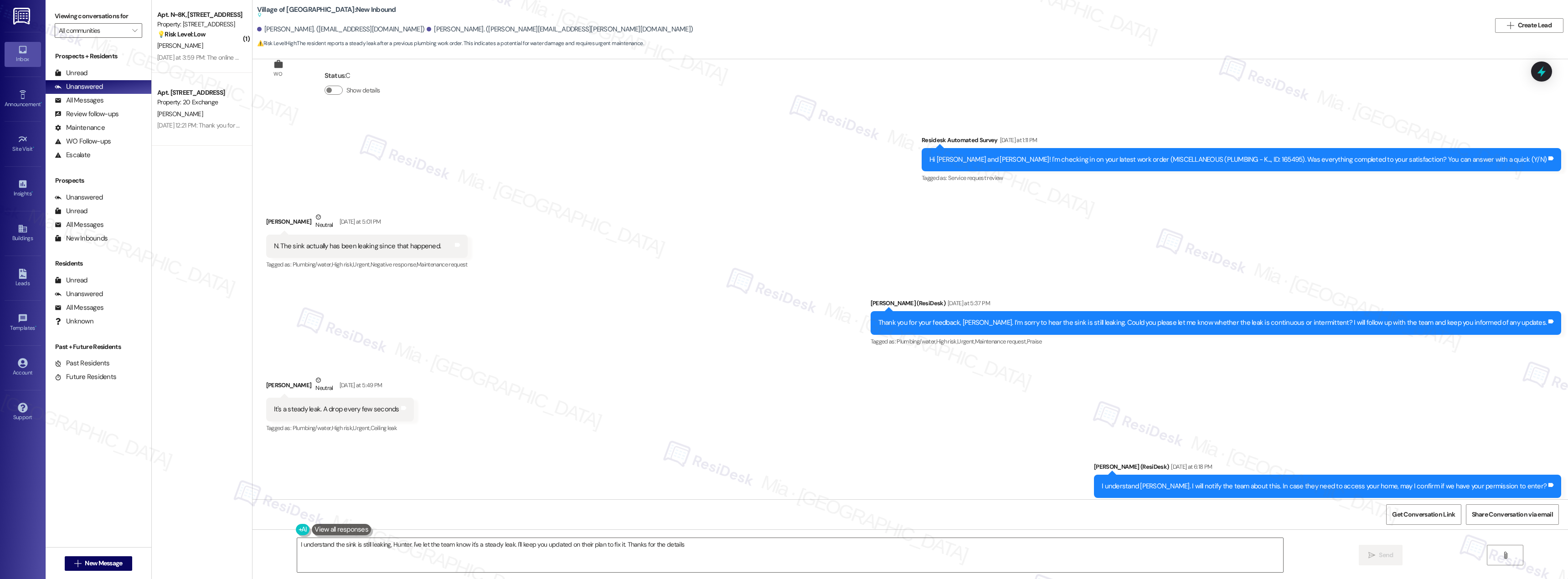
type textarea "I understand the sink is still leaking, Hunter. I've let the team know it's a s…"
click at [638, 545] on textarea "I understand the sink is still leaking, Hunter. I've let the team know it's a s…" at bounding box center [790, 555] width 986 height 34
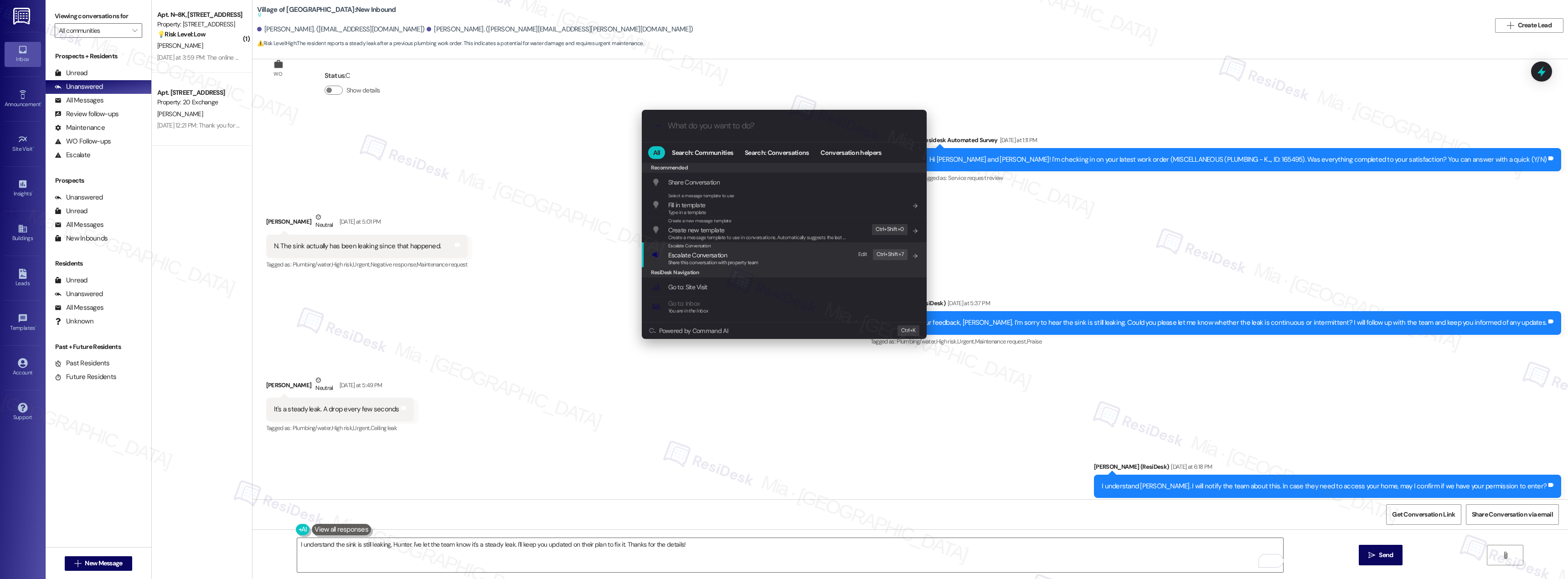
click at [705, 255] on span "Escalate Conversation" at bounding box center [698, 255] width 59 height 9
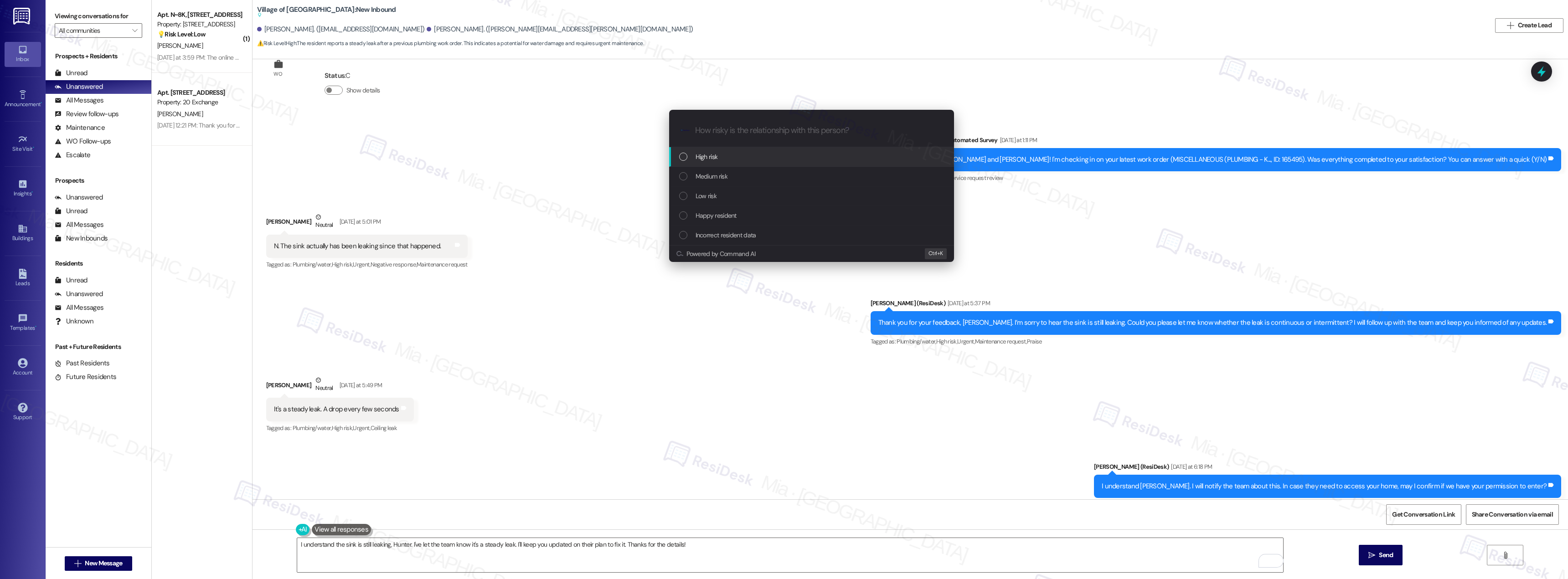
paste input "continuous leak in the sink following the completion of the plumbing work order."
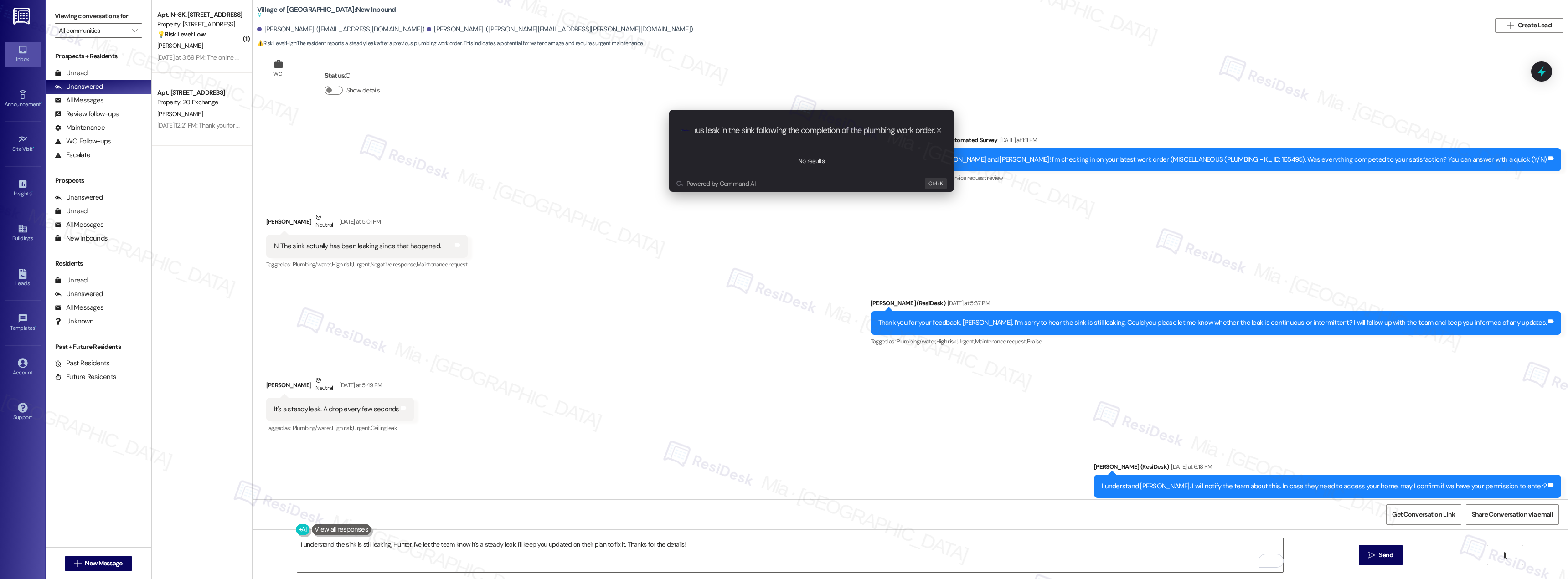
scroll to position [0, 0]
drag, startPoint x: 702, startPoint y: 133, endPoint x: 669, endPoint y: 133, distance: 33.0
click at [669, 133] on div ".cls-1{fill:#0a055f;}.cls-2{fill:#0cc4c4;} resideskLogoBlueOrange continuous le…" at bounding box center [811, 131] width 284 height 32
click at [766, 131] on input "continuous leak in the sink following the completion of the plumbing work order." at bounding box center [814, 131] width 240 height 9
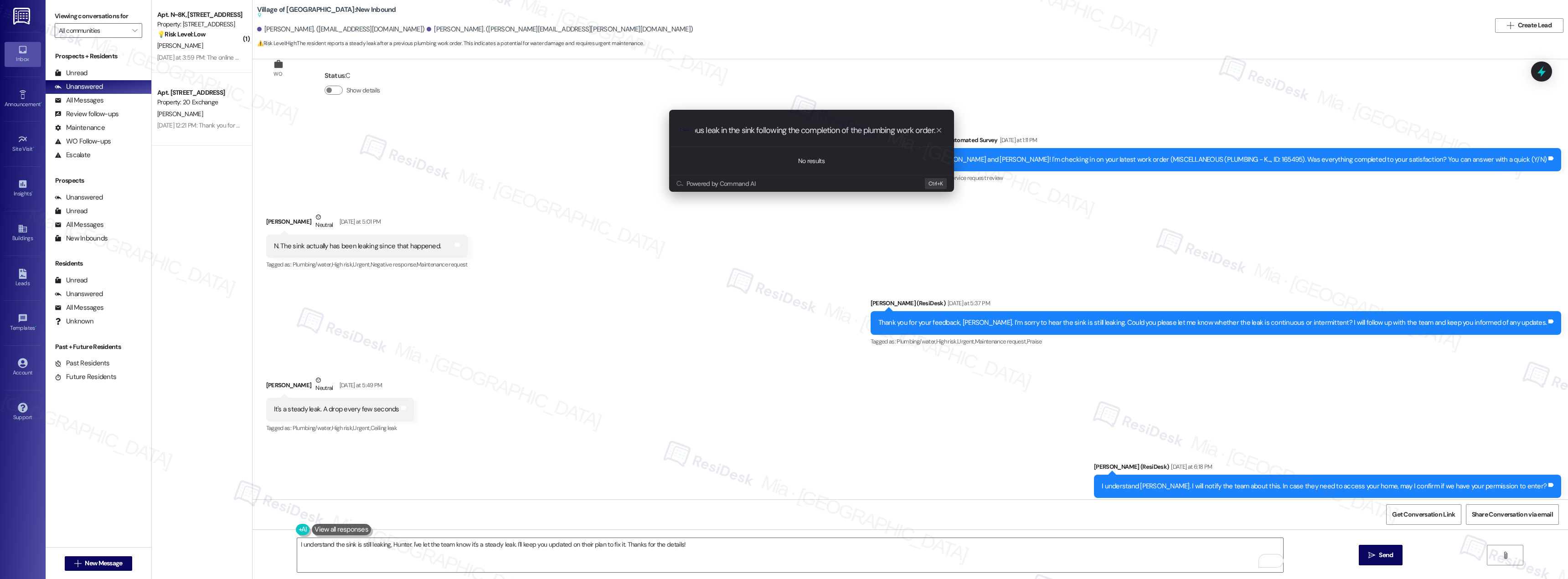
drag, startPoint x: 816, startPoint y: 127, endPoint x: 941, endPoint y: 125, distance: 125.0
click at [941, 125] on div ".cls-1{fill:#0a055f;}.cls-2{fill:#0cc4c4;} resideskLogoBlueOrange continuous le…" at bounding box center [811, 131] width 284 height 32
click at [867, 135] on input "continuous leak in the sink following the completion of the plumbing work order." at bounding box center [814, 131] width 240 height 9
drag, startPoint x: 878, startPoint y: 130, endPoint x: 662, endPoint y: 131, distance: 216.0
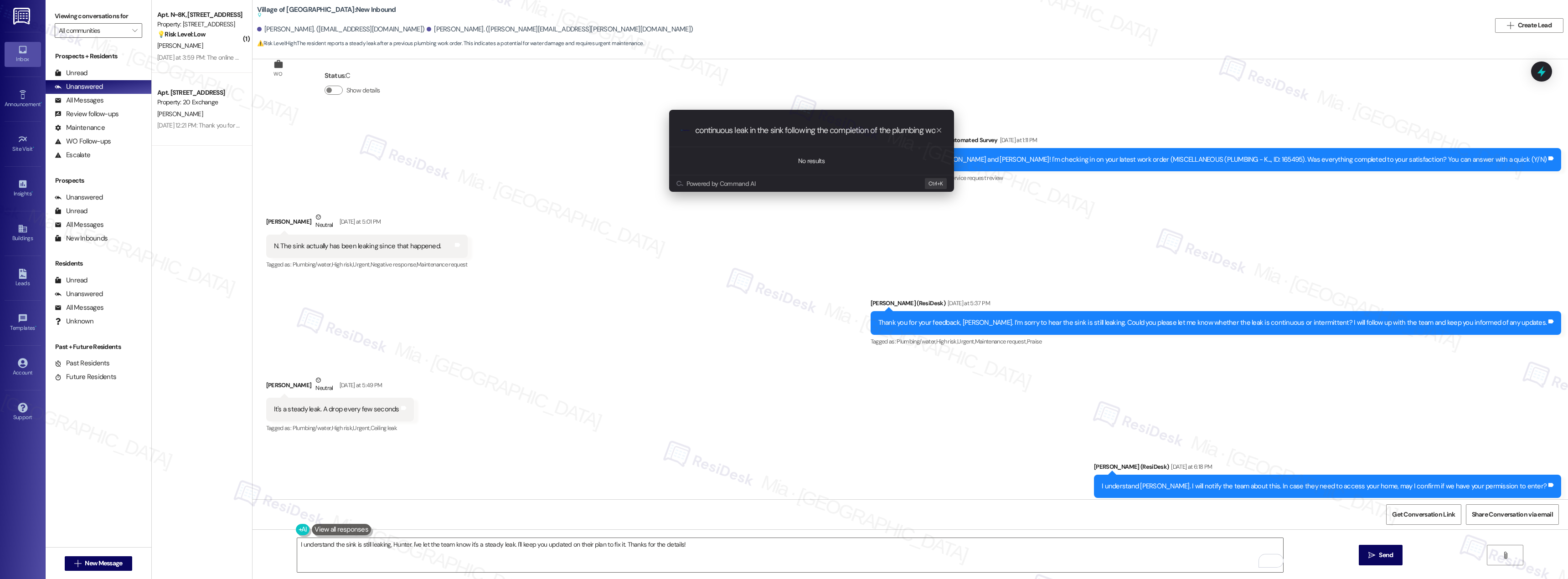
click at [662, 131] on div "Escalate Conversation How risky is the relationship with this person? Topics (e…" at bounding box center [811, 151] width 308 height 100
type input "continuous leak in the sink following the completion of the plumbing work order."
click at [939, 130] on icon "progress bar" at bounding box center [939, 130] width 5 height 5
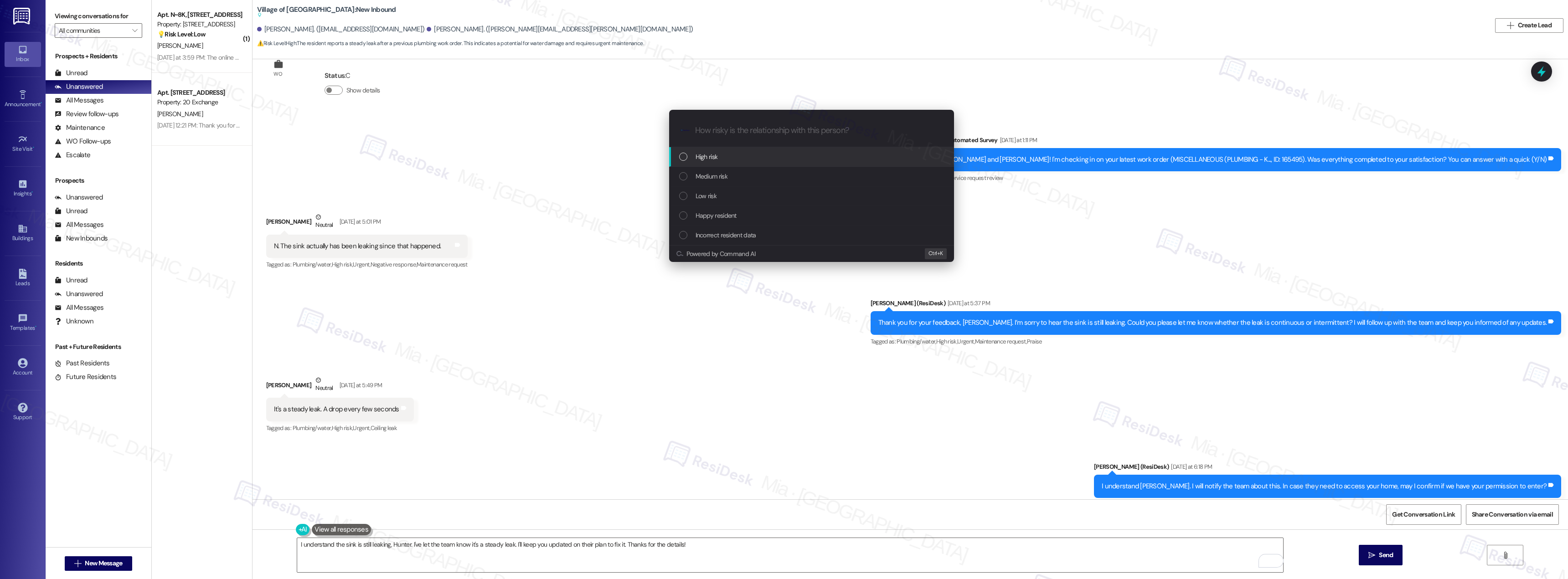
click at [697, 160] on span "High risk" at bounding box center [707, 156] width 23 height 10
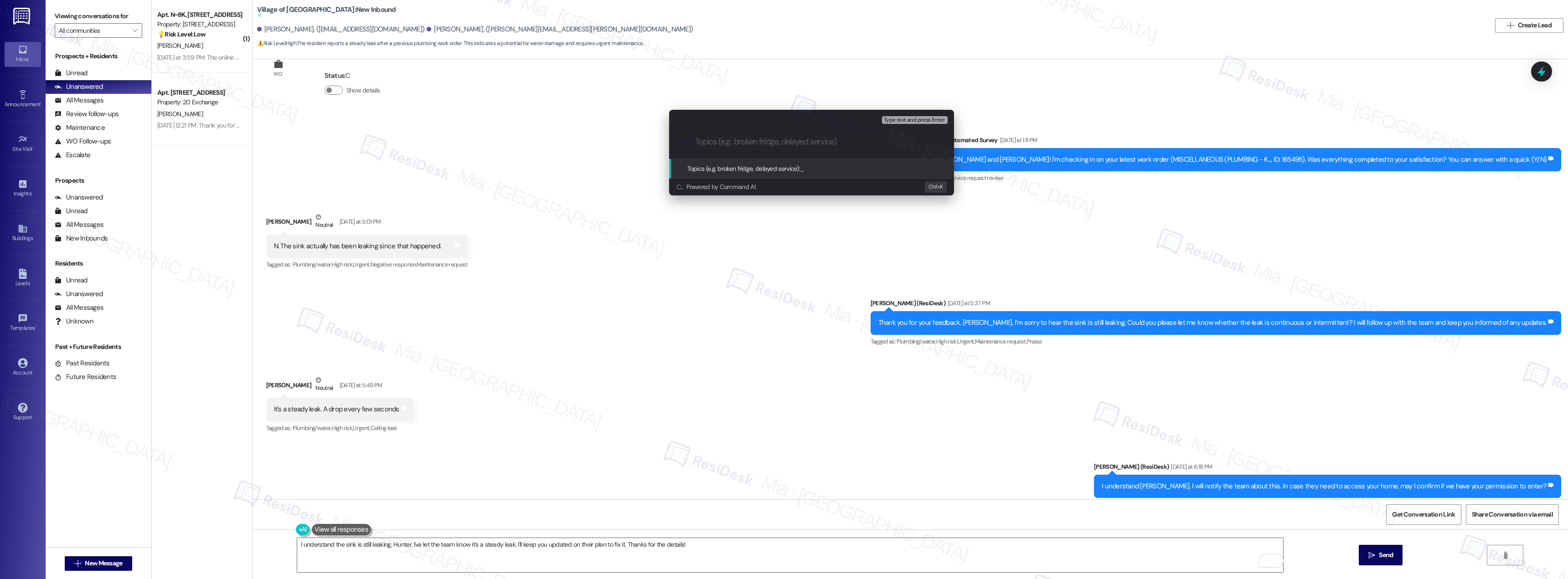
click at [735, 139] on input "Topics (e.g. broken fridge, delayed service)" at bounding box center [818, 142] width 247 height 9
paste input "continuous leak in the sink following the completion of the plumbing work order."
type input "continuous leak in the sink following the completion of the plumbing work order."
drag, startPoint x: 707, startPoint y: 139, endPoint x: 665, endPoint y: 140, distance: 42.0
click at [665, 140] on div "Escalate Conversation High risk Topics (e.g. broken fridge, delayed service) An…" at bounding box center [811, 153] width 308 height 104
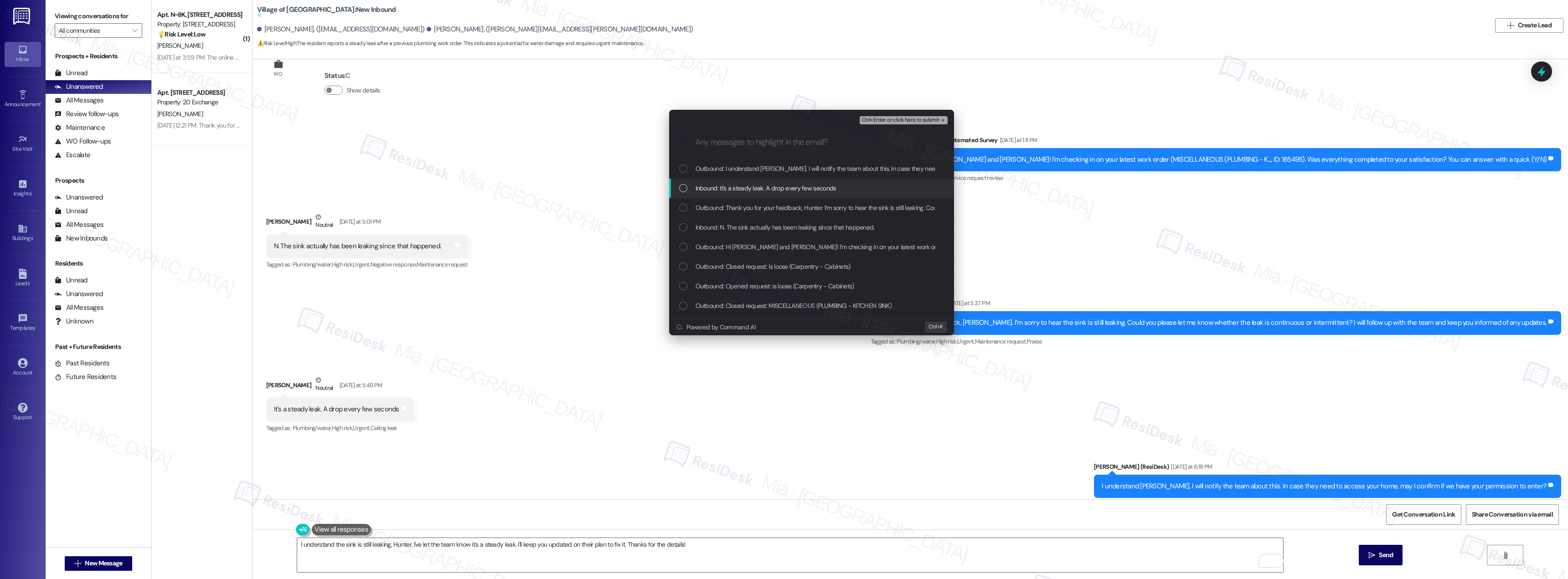
click at [770, 185] on span "Inbound: It's a steady leak. A drop every few seconds" at bounding box center [766, 188] width 141 height 10
click at [776, 226] on span "Inbound: N. The sink actually has been leaking since that happened." at bounding box center [785, 227] width 179 height 10
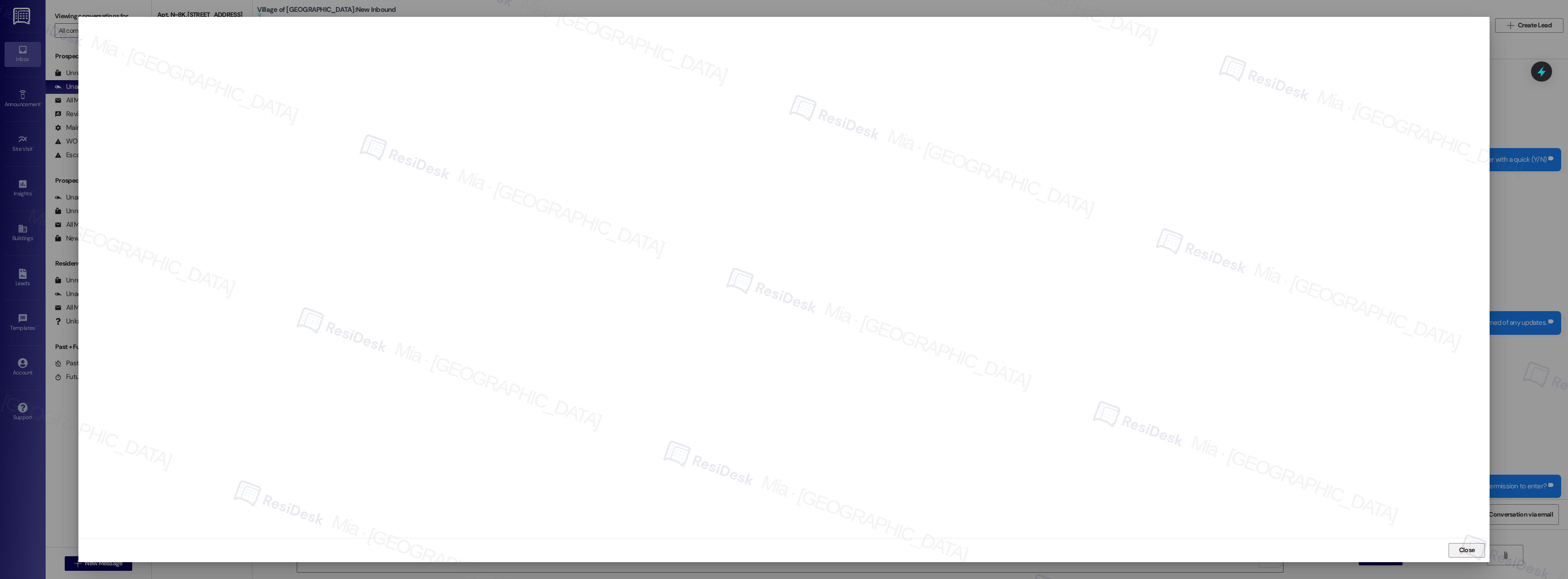
click at [1476, 552] on span "Close" at bounding box center [1467, 550] width 20 height 9
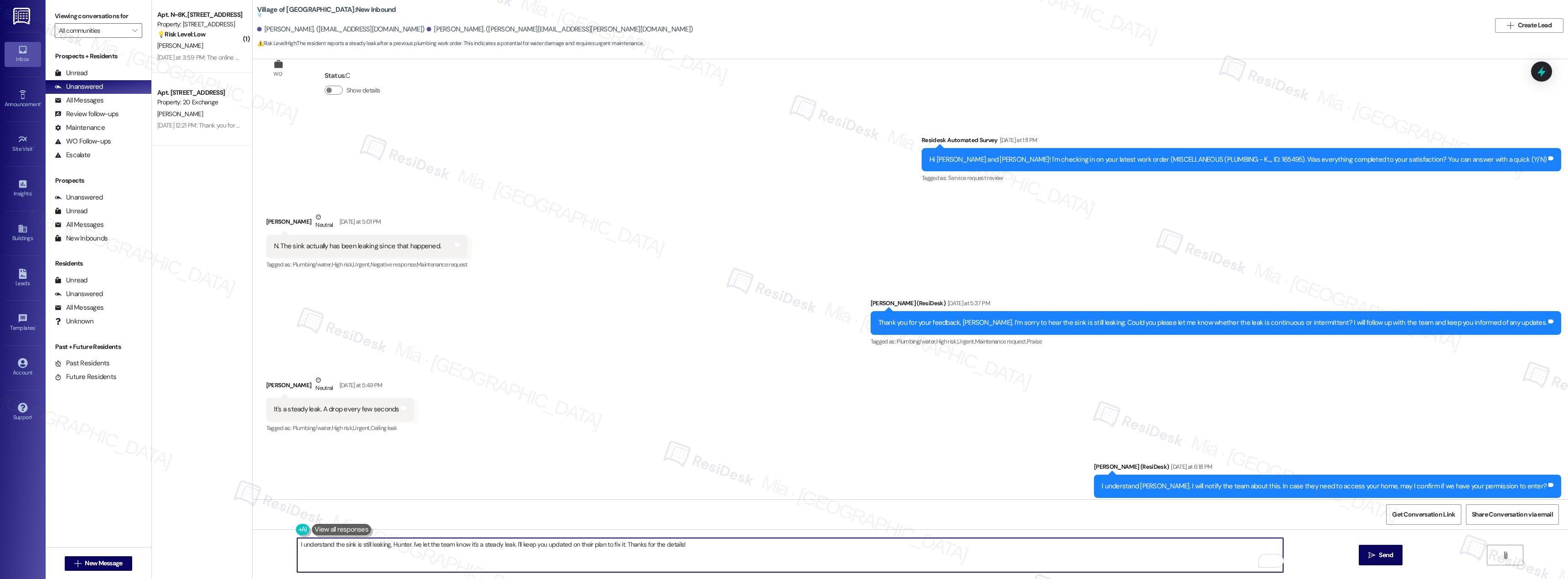
click at [1003, 548] on textarea "I understand the sink is still leaking, Hunter. I've let the team know it's a s…" at bounding box center [790, 555] width 986 height 34
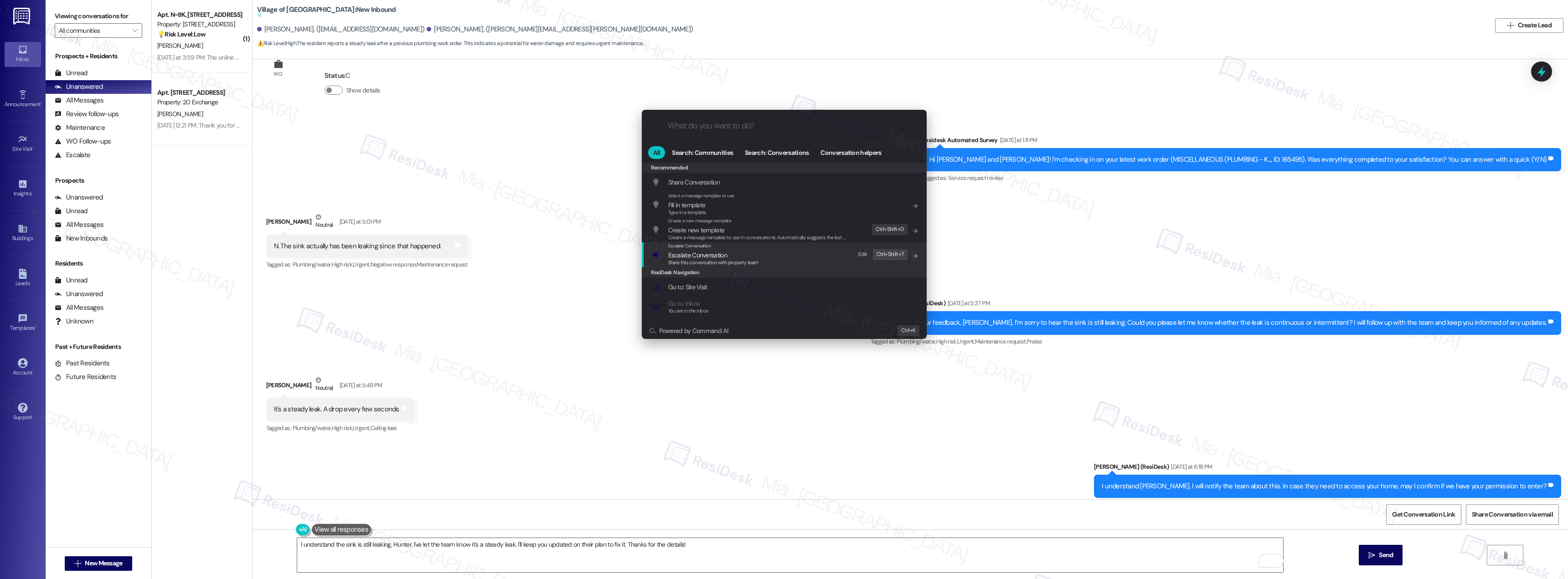
click at [722, 255] on span "Escalate Conversation" at bounding box center [698, 255] width 59 height 9
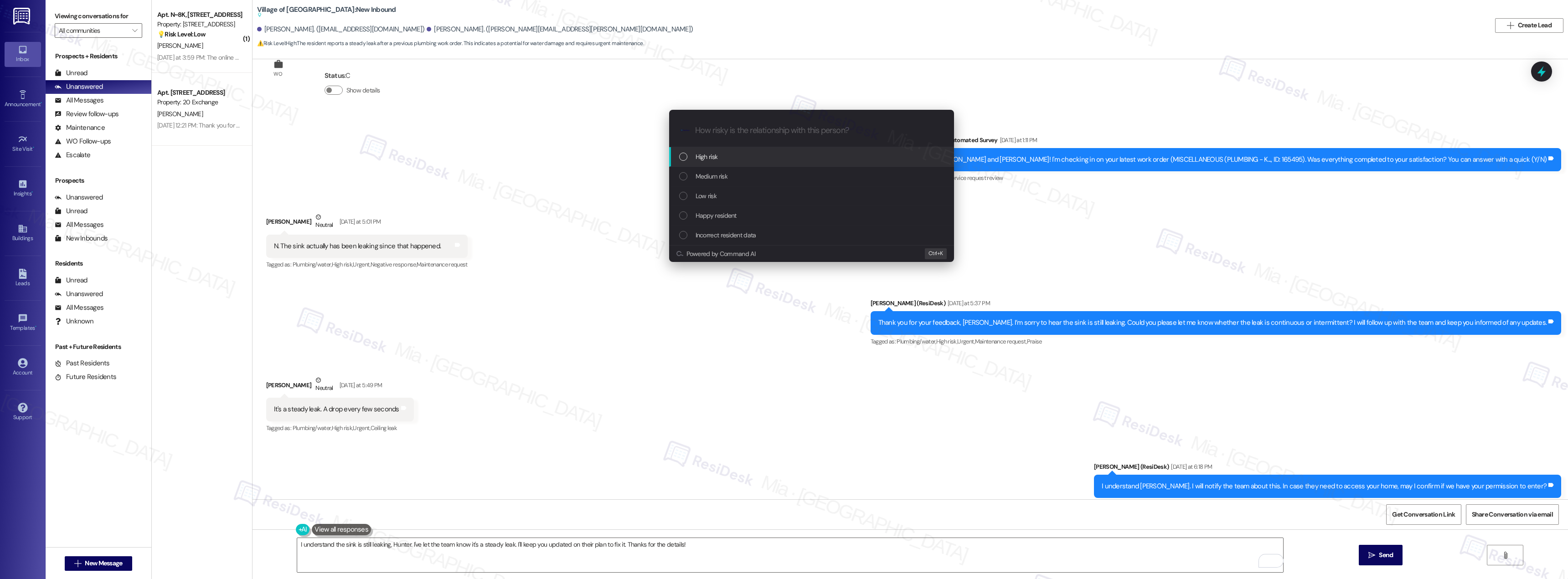
click at [711, 159] on span "High risk" at bounding box center [707, 156] width 23 height 10
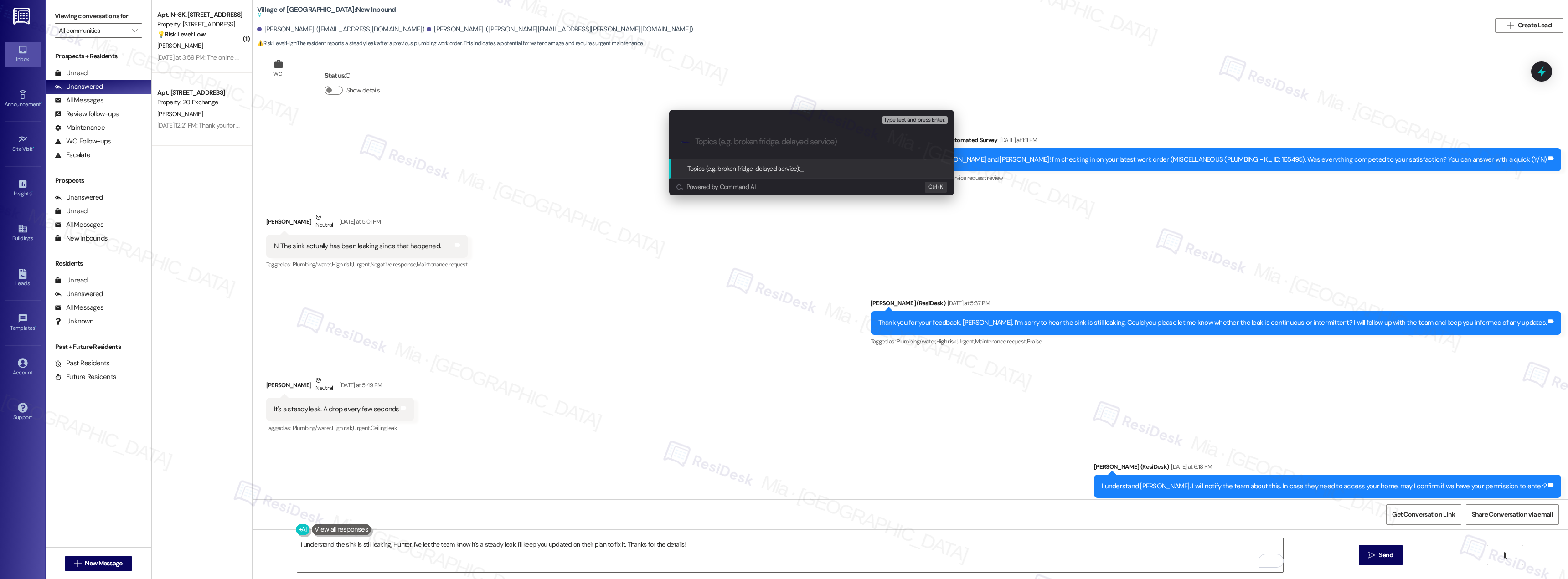
paste input "continuous leak in the sink following the completion of the plumbing work orde"
type input "continuous leak in the sink following the completion of the plumbing work orde"
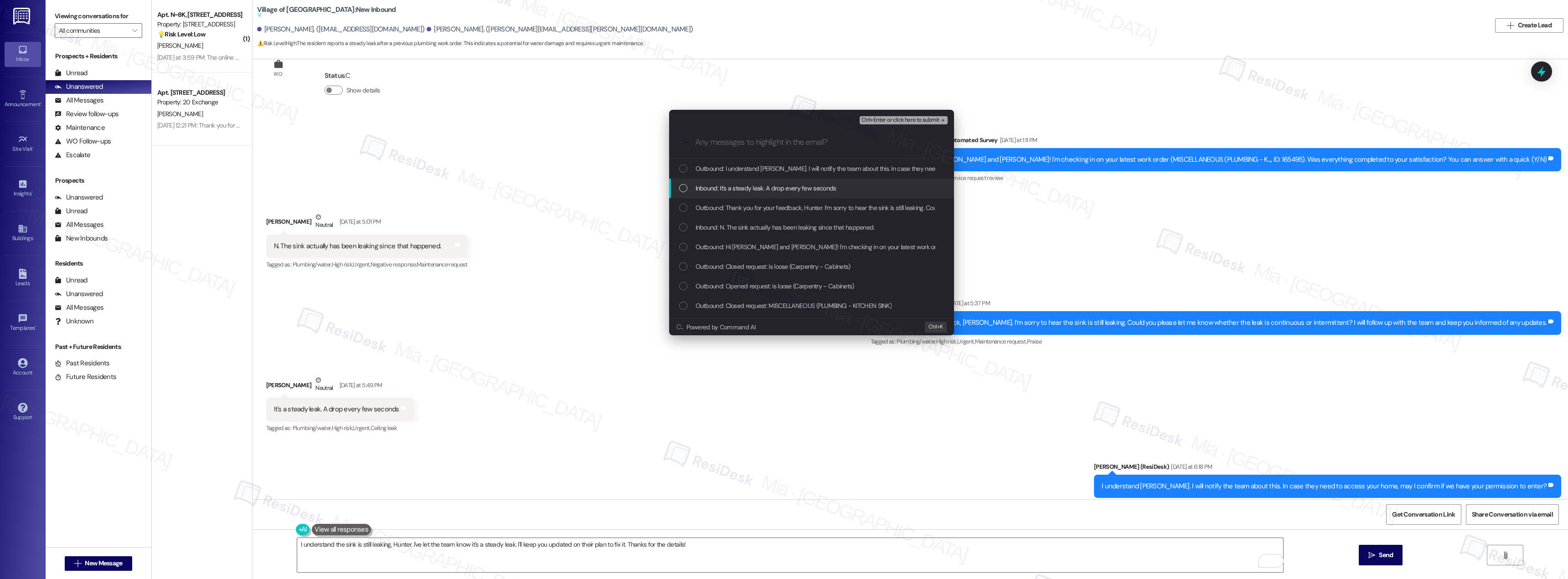
click at [684, 181] on div "Inbound: It's a steady leak. A drop every few seconds" at bounding box center [811, 188] width 284 height 20
click at [684, 227] on div "List of options" at bounding box center [683, 227] width 9 height 9
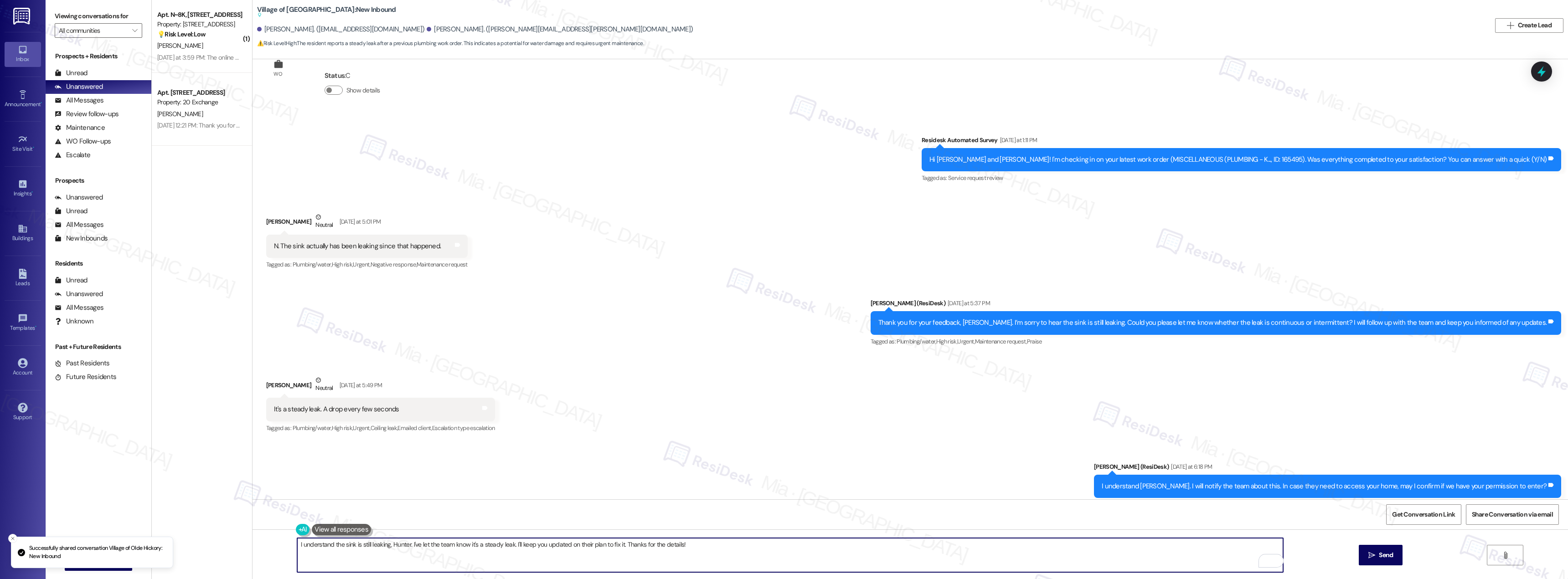
scroll to position [4587, 0]
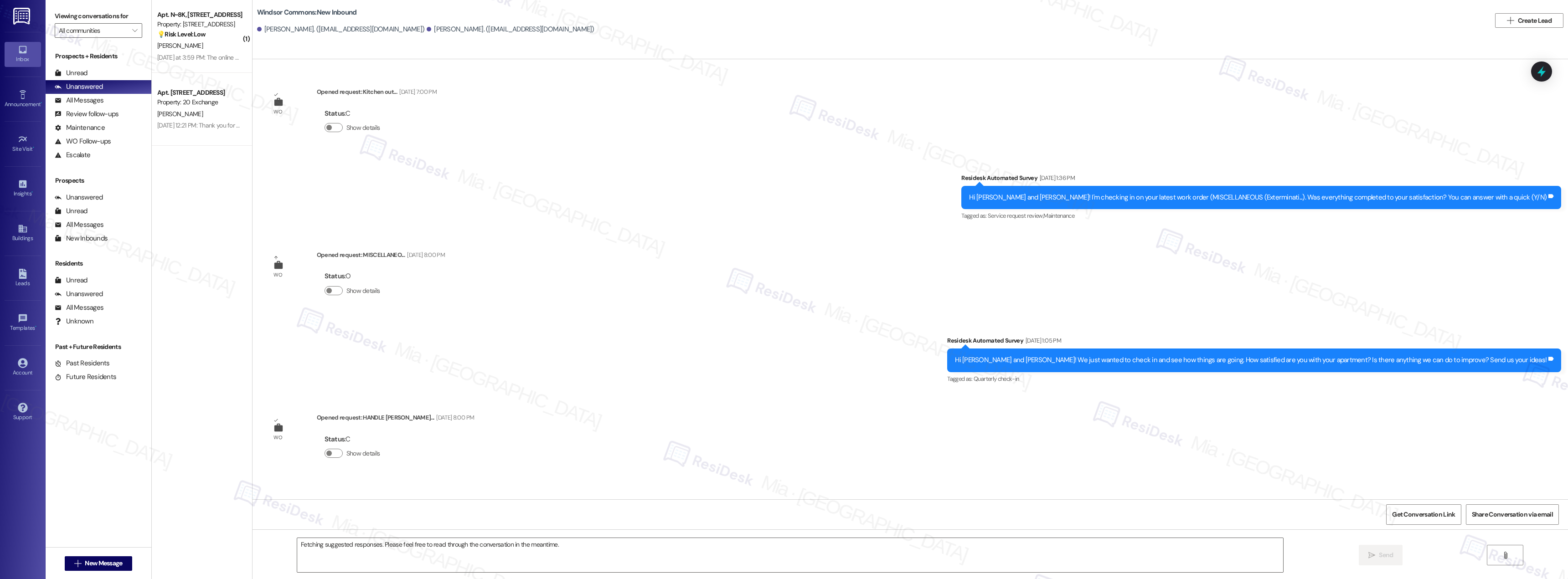
scroll to position [18707, 0]
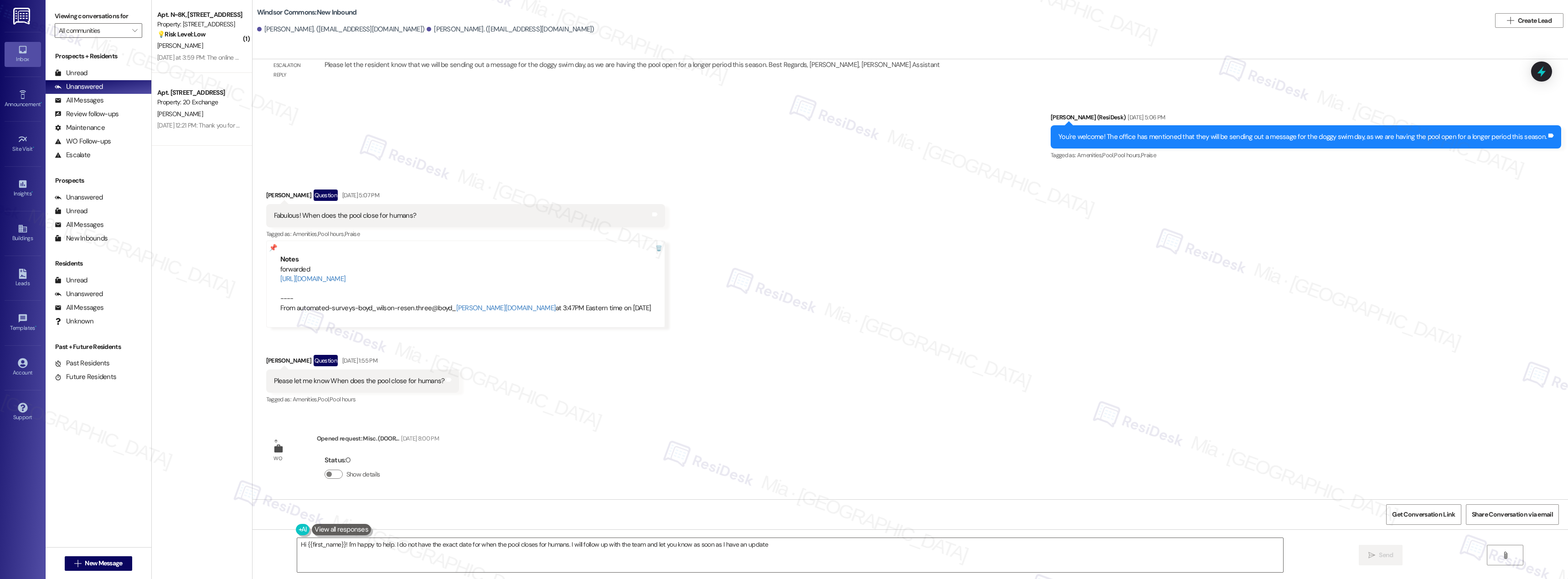
type textarea "Hi {{first_name}}! I'm happy to help. I do not have the exact date for when the…"
